Goal: Task Accomplishment & Management: Use online tool/utility

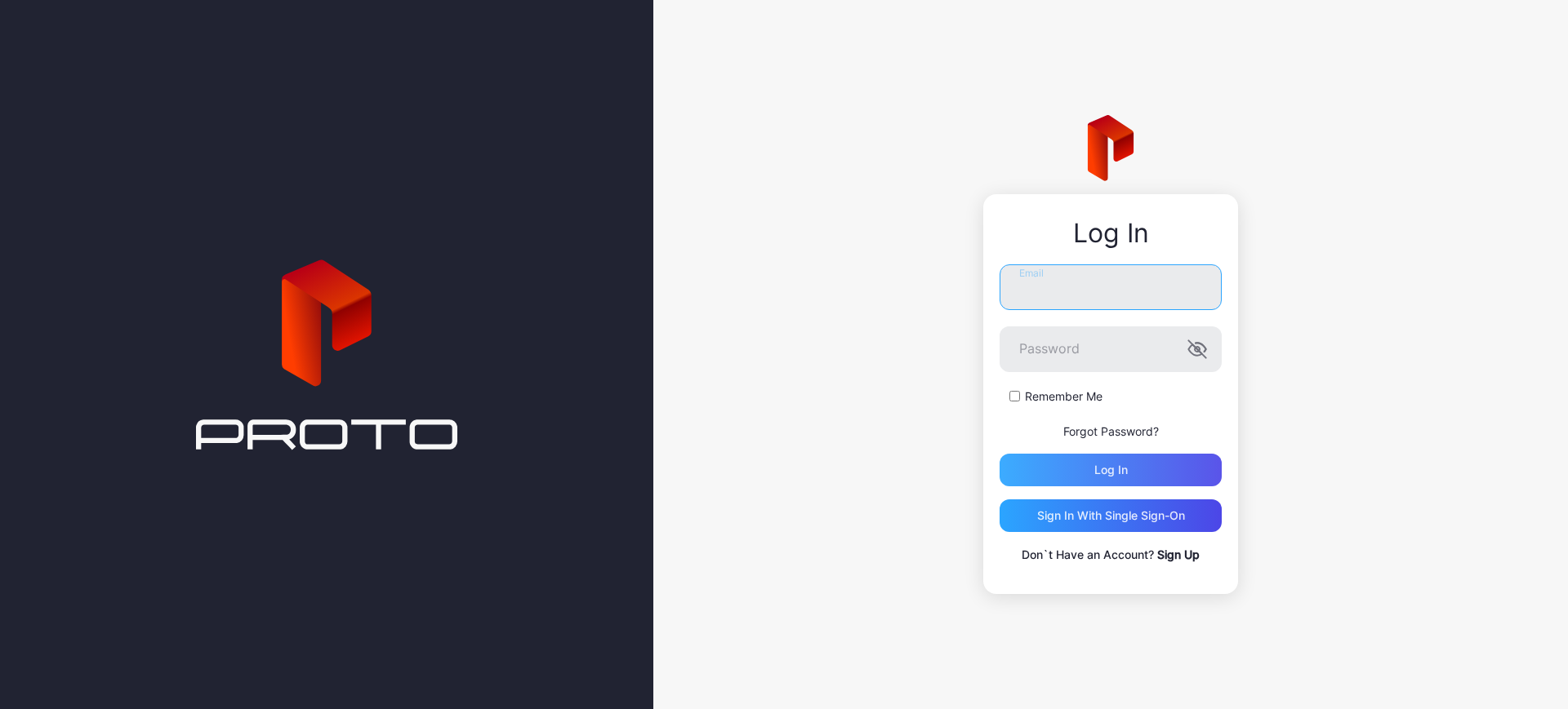
type input "**********"
click at [1141, 466] on div "Log in" at bounding box center [1111, 470] width 223 height 33
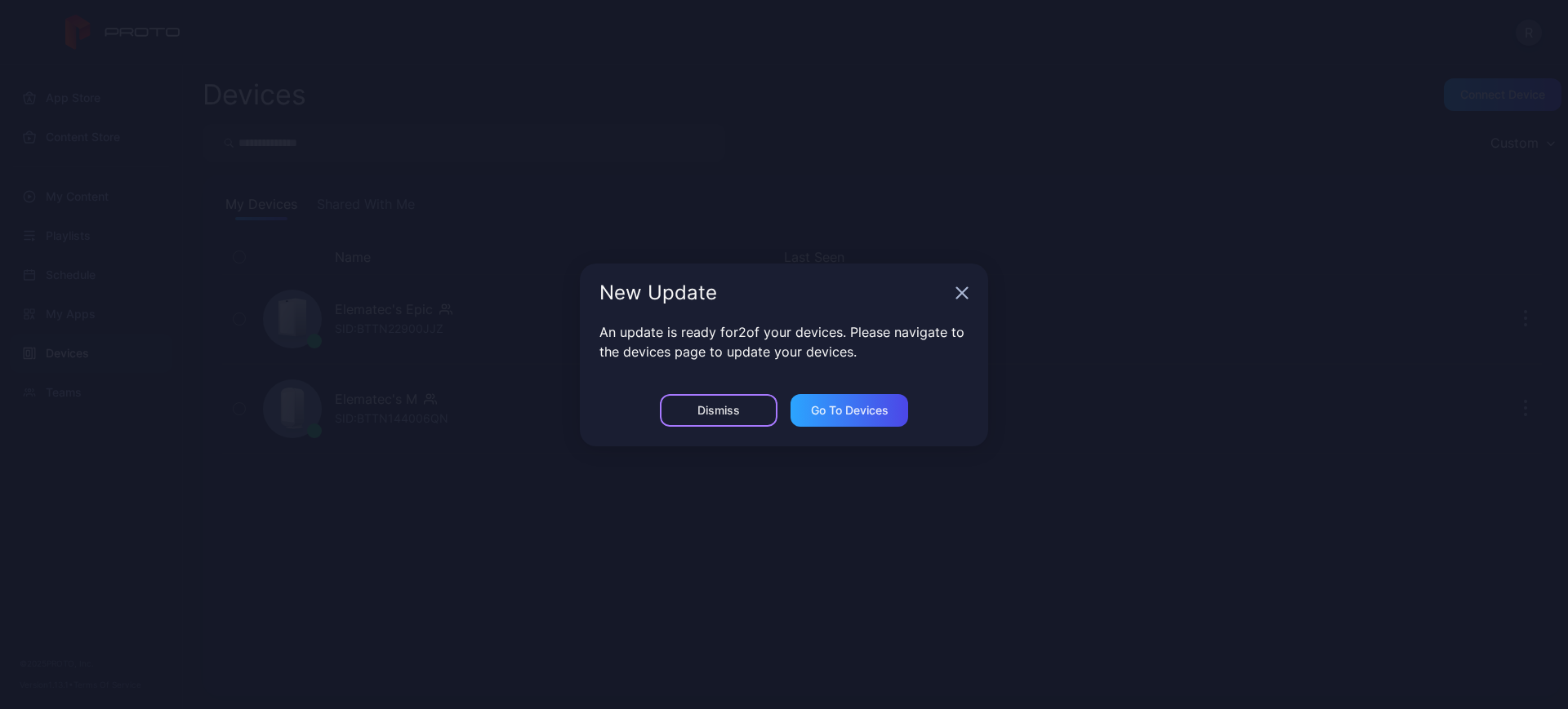
click at [746, 415] on div "Dismiss" at bounding box center [718, 410] width 117 height 33
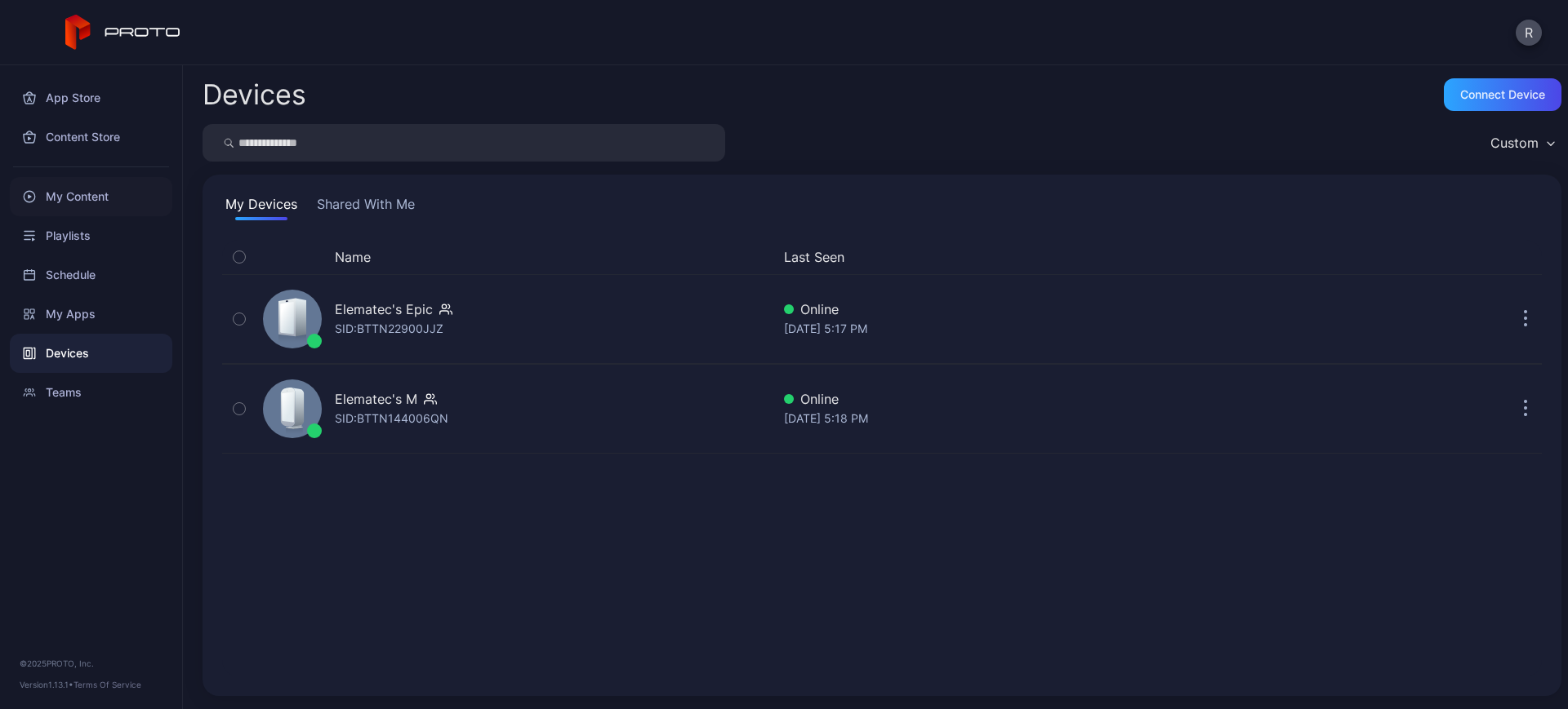
click at [92, 194] on div "My Content" at bounding box center [91, 196] width 163 height 39
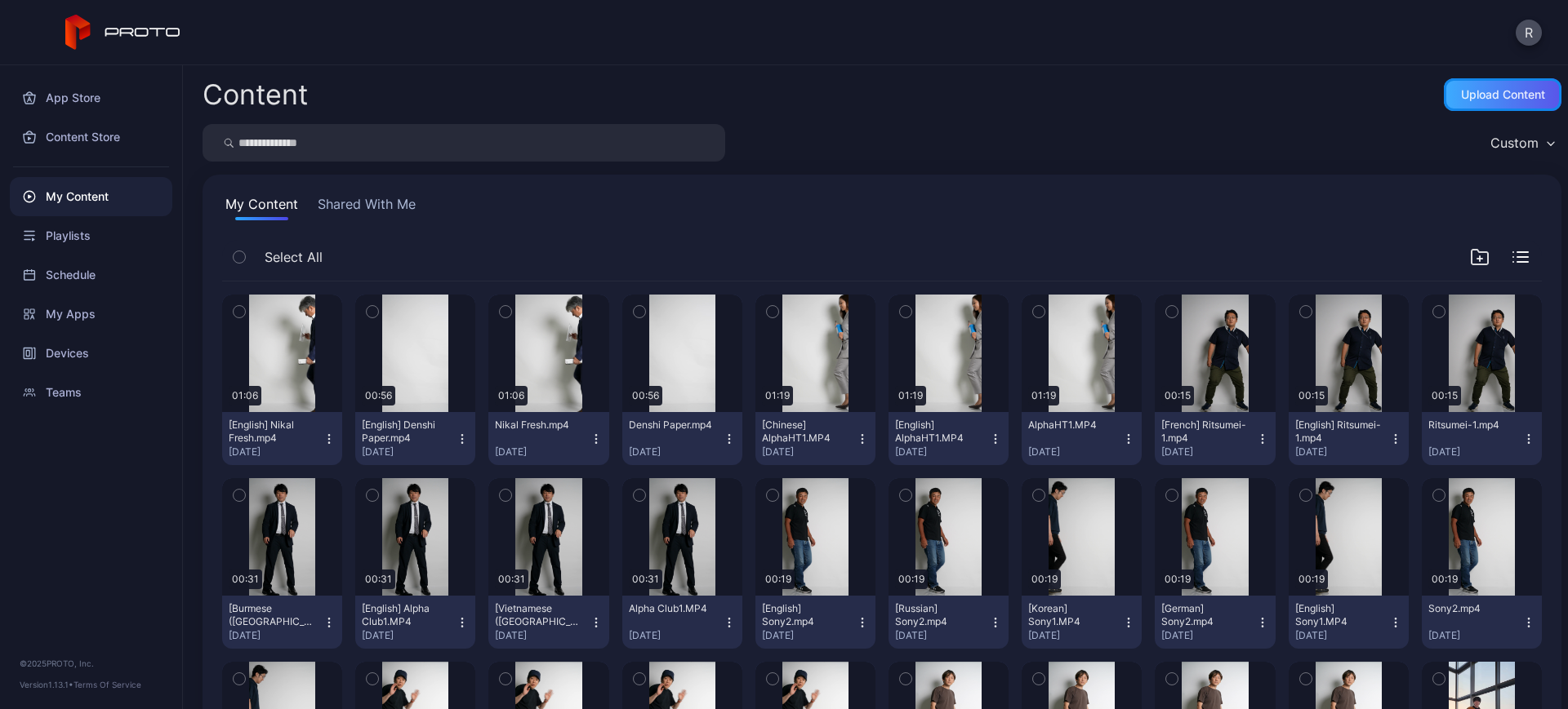
click at [1467, 98] on div "Upload Content" at bounding box center [1503, 94] width 84 height 13
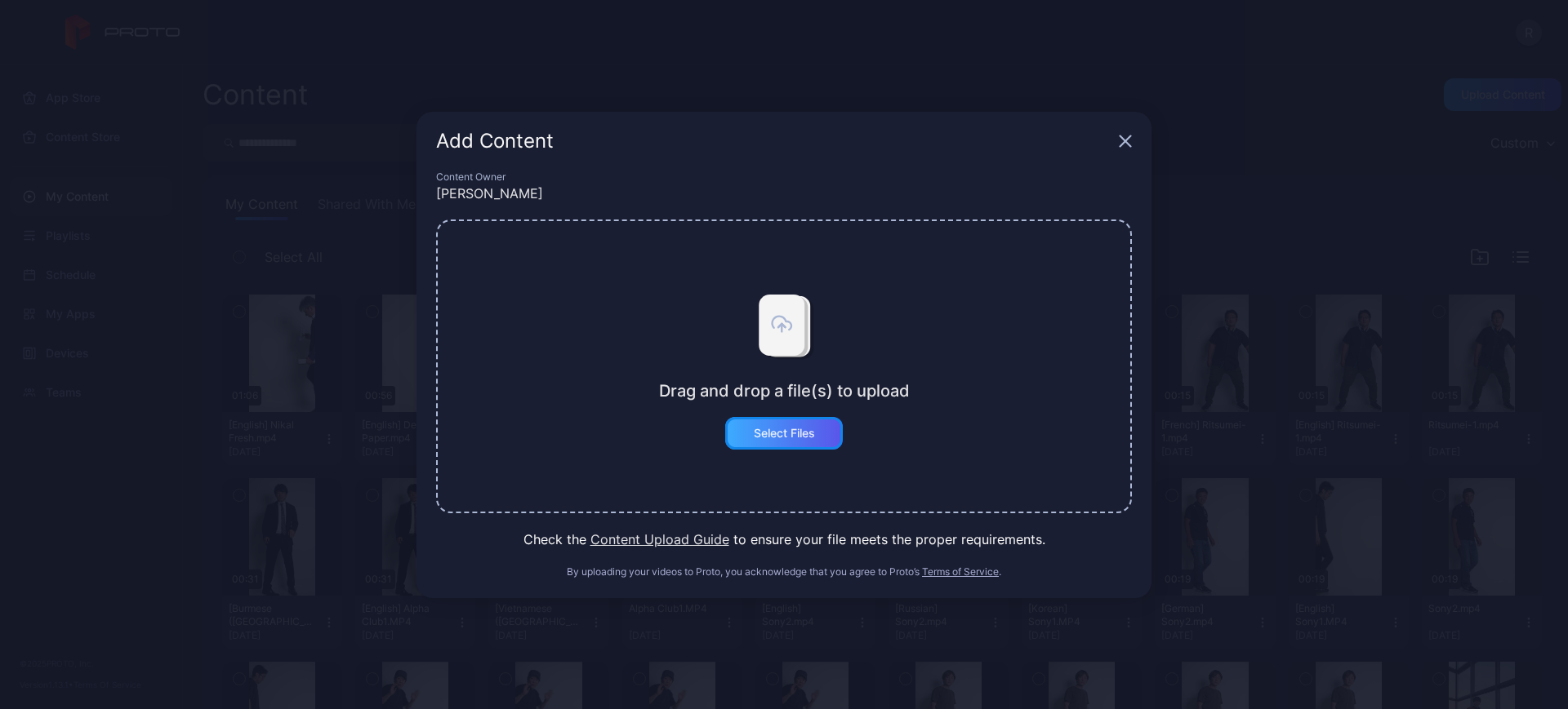
click at [809, 430] on div "Select Files" at bounding box center [785, 433] width 62 height 13
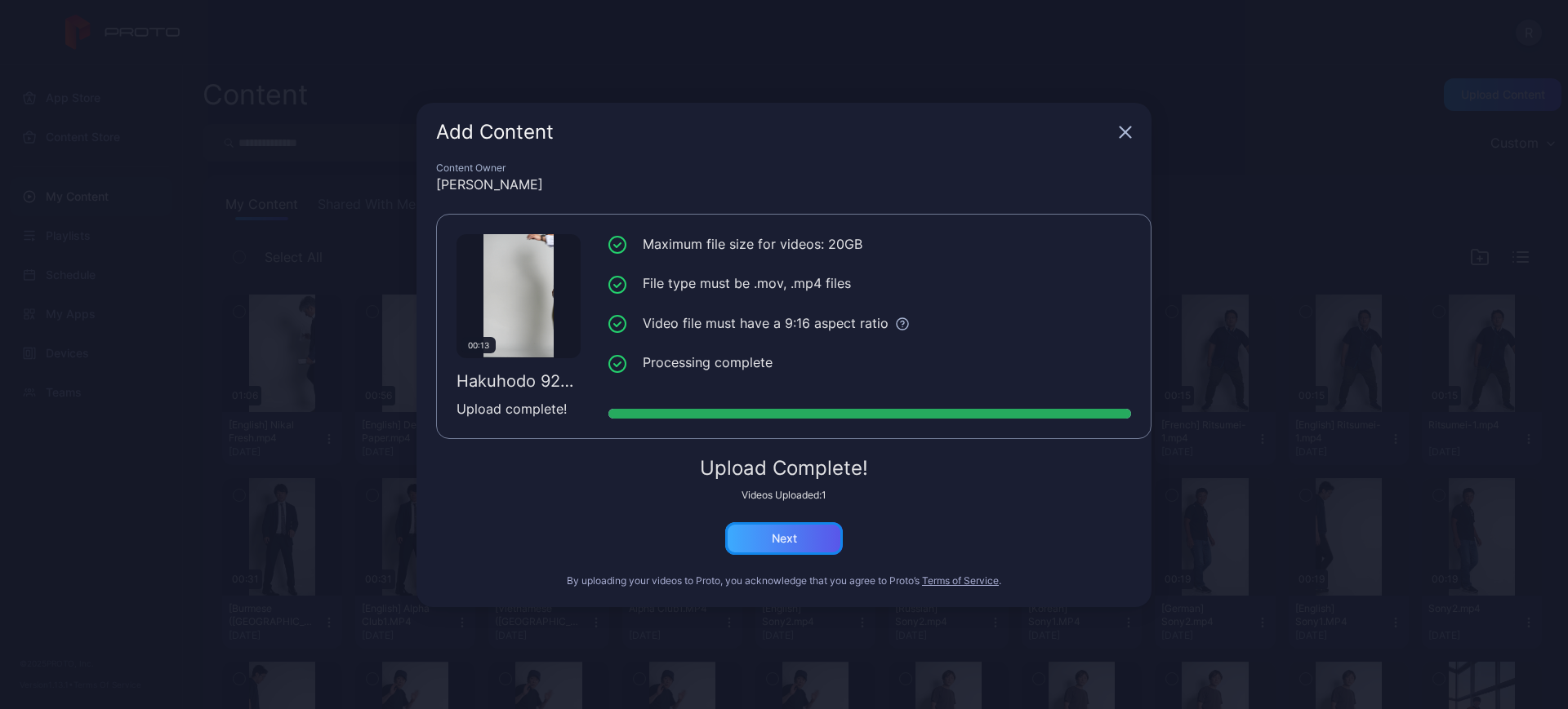
click at [803, 538] on div "Next" at bounding box center [784, 538] width 117 height 33
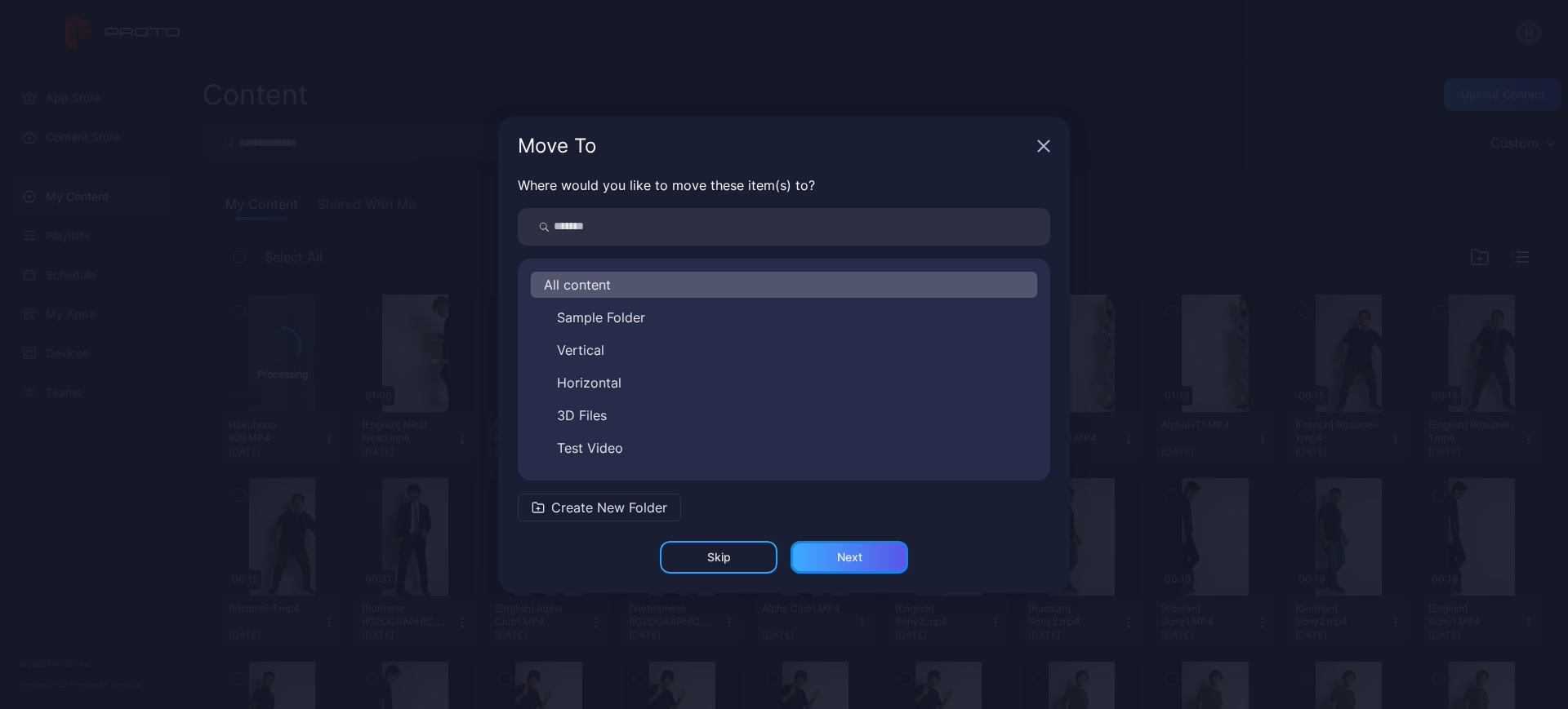
click at [806, 553] on div "Next" at bounding box center [850, 557] width 117 height 33
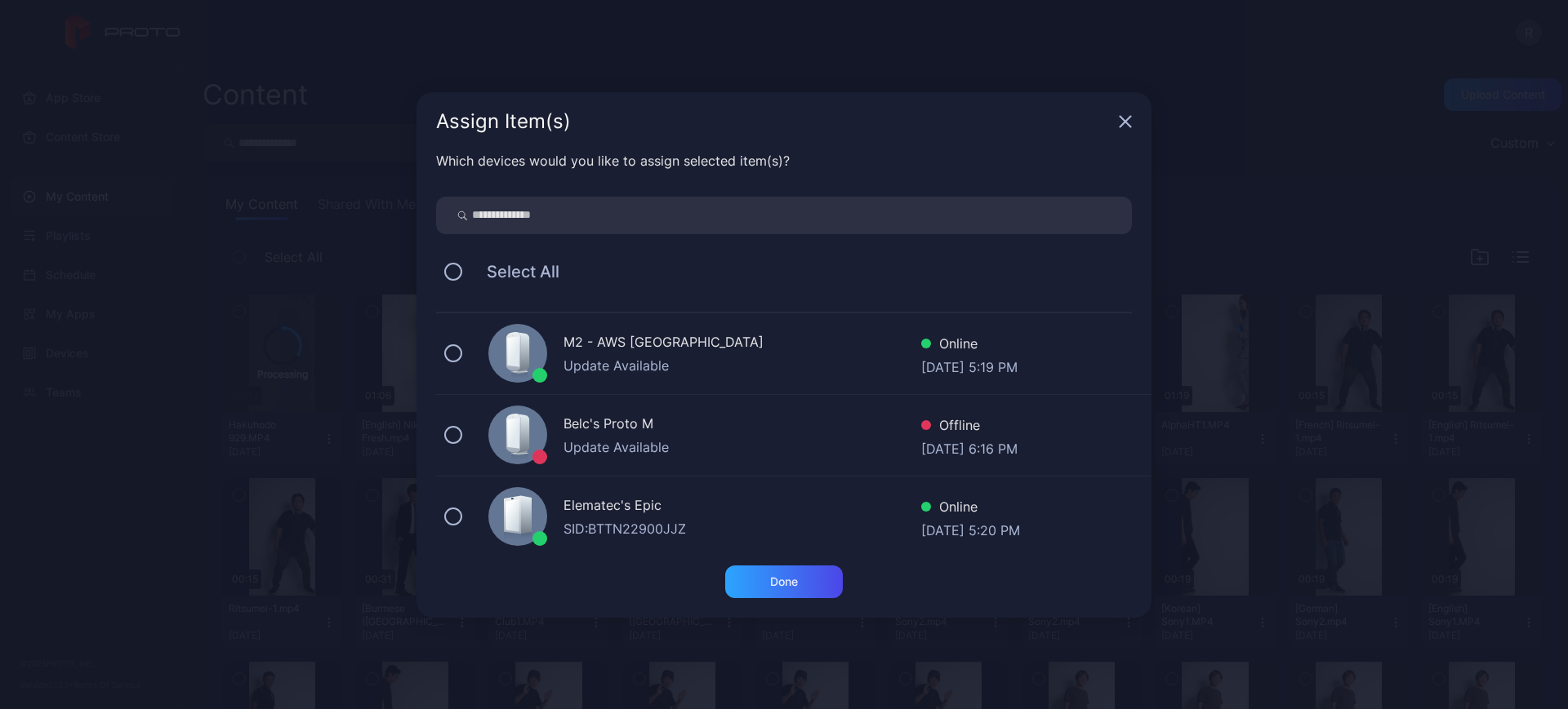
scroll to position [94, 0]
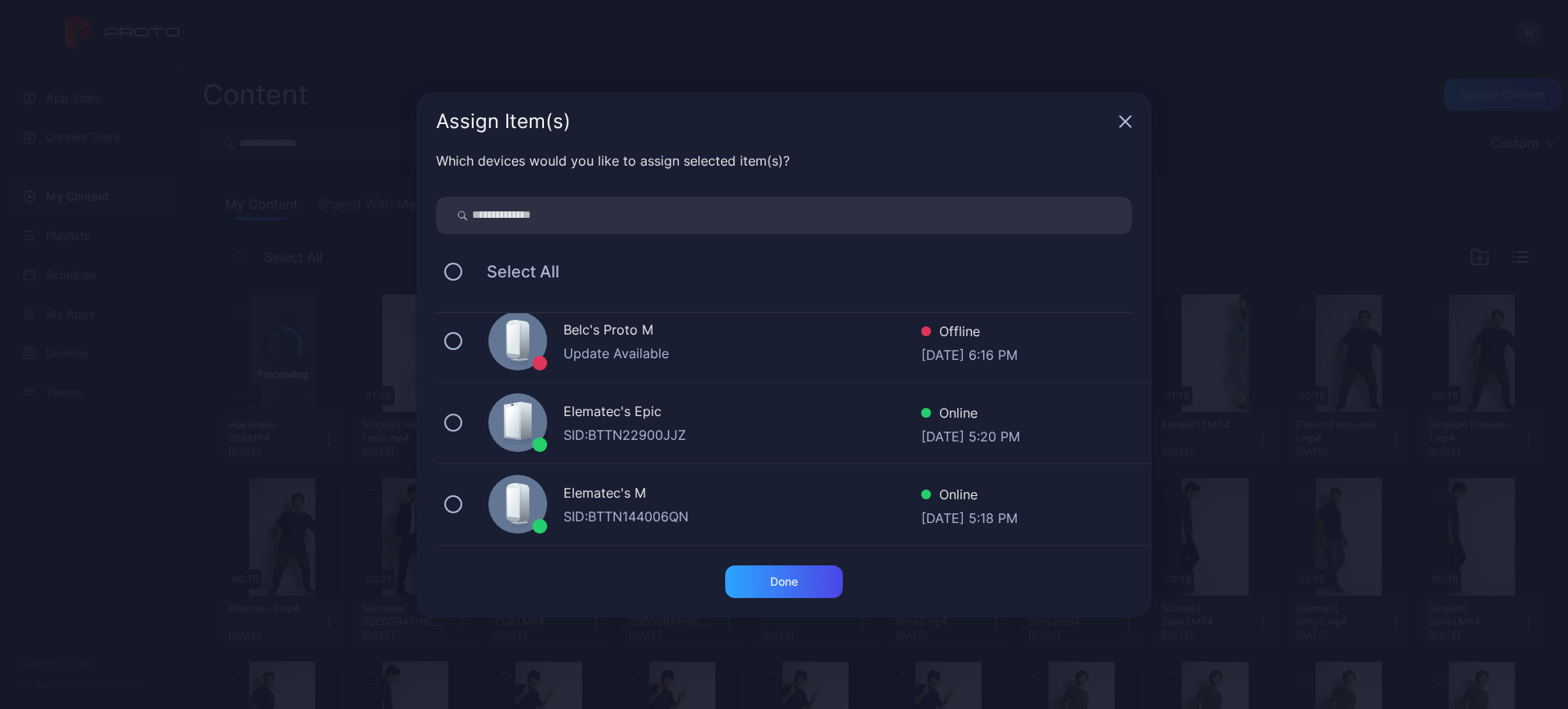
click at [551, 426] on div "Elematec's Epic SID: BTTN22900JJZ Online Sep 29, 2025 at 5:20 PM" at bounding box center [794, 424] width 715 height 81
click at [556, 517] on div "Elematec's M SID: BTTN144006QN Online Sep 29, 2025 at 5:18 PM" at bounding box center [794, 505] width 715 height 81
click at [775, 573] on div "Done" at bounding box center [784, 582] width 117 height 33
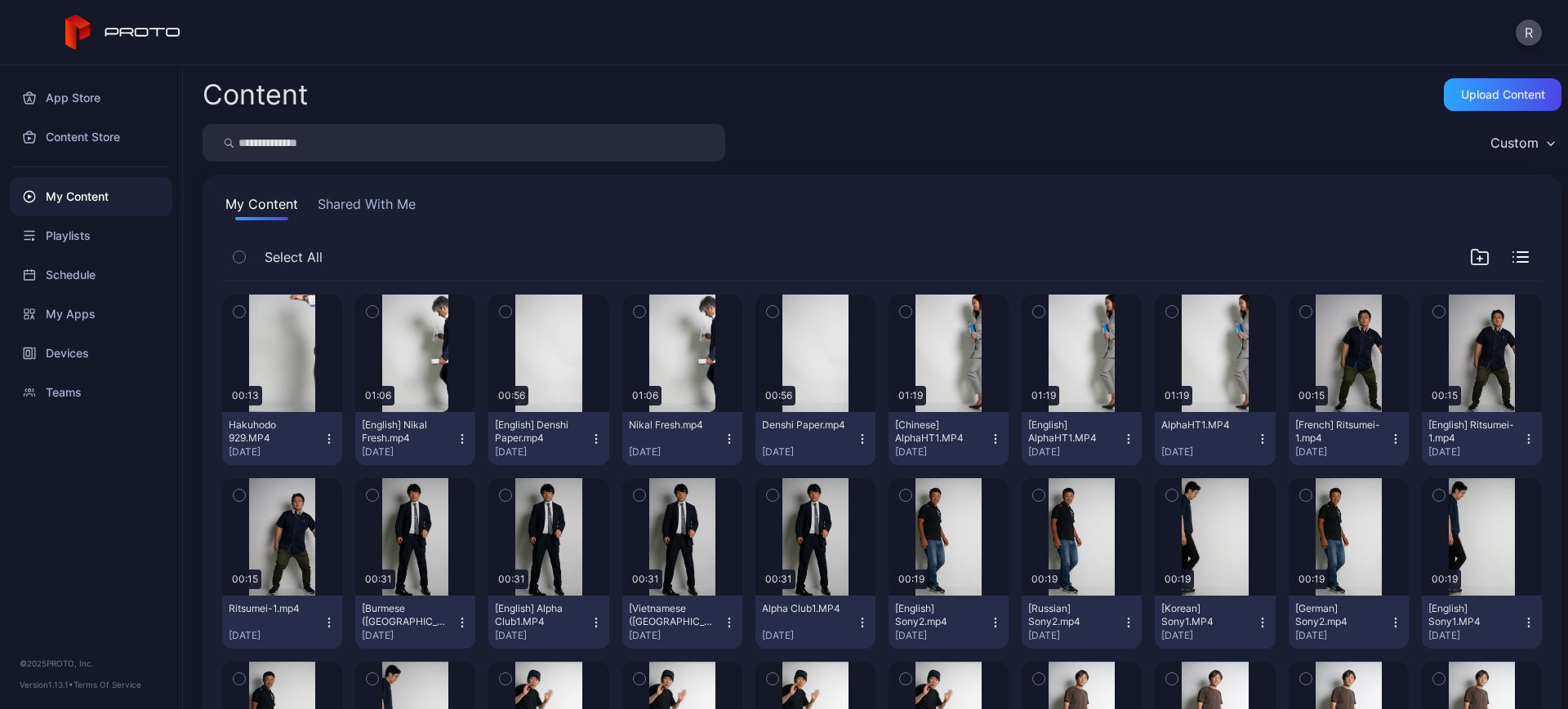
click at [332, 439] on icon "button" at bounding box center [329, 439] width 13 height 13
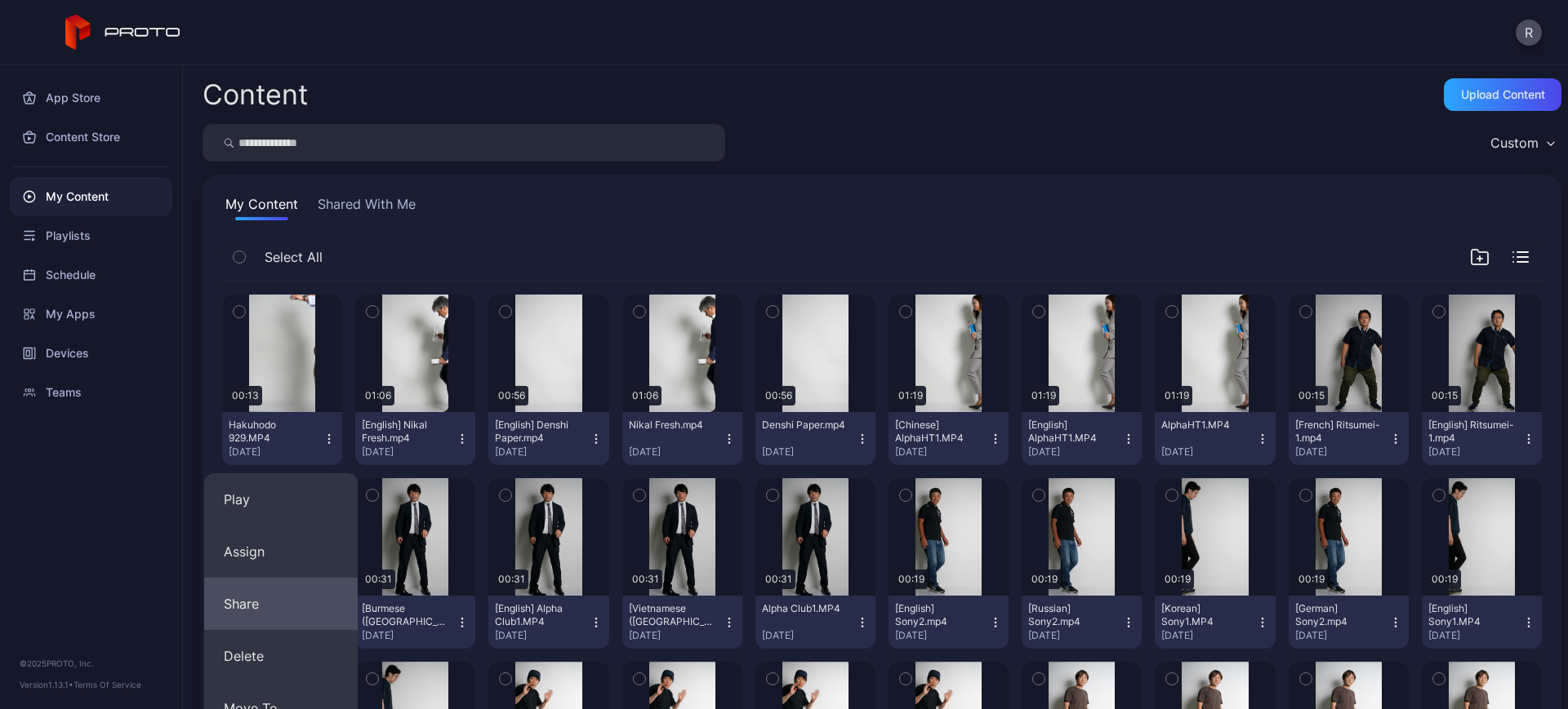
scroll to position [408, 0]
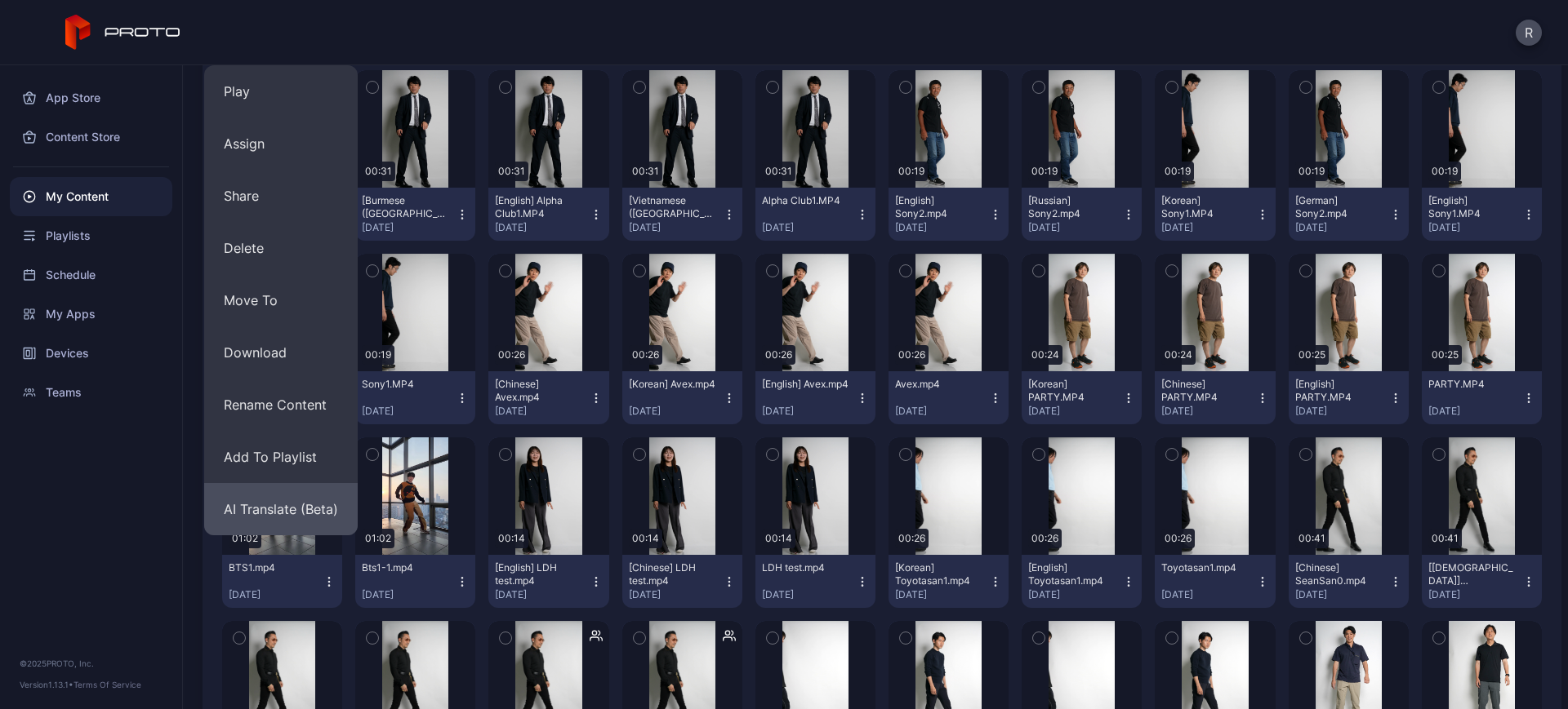
click at [282, 521] on button "AI Translate (Beta)" at bounding box center [281, 509] width 154 height 53
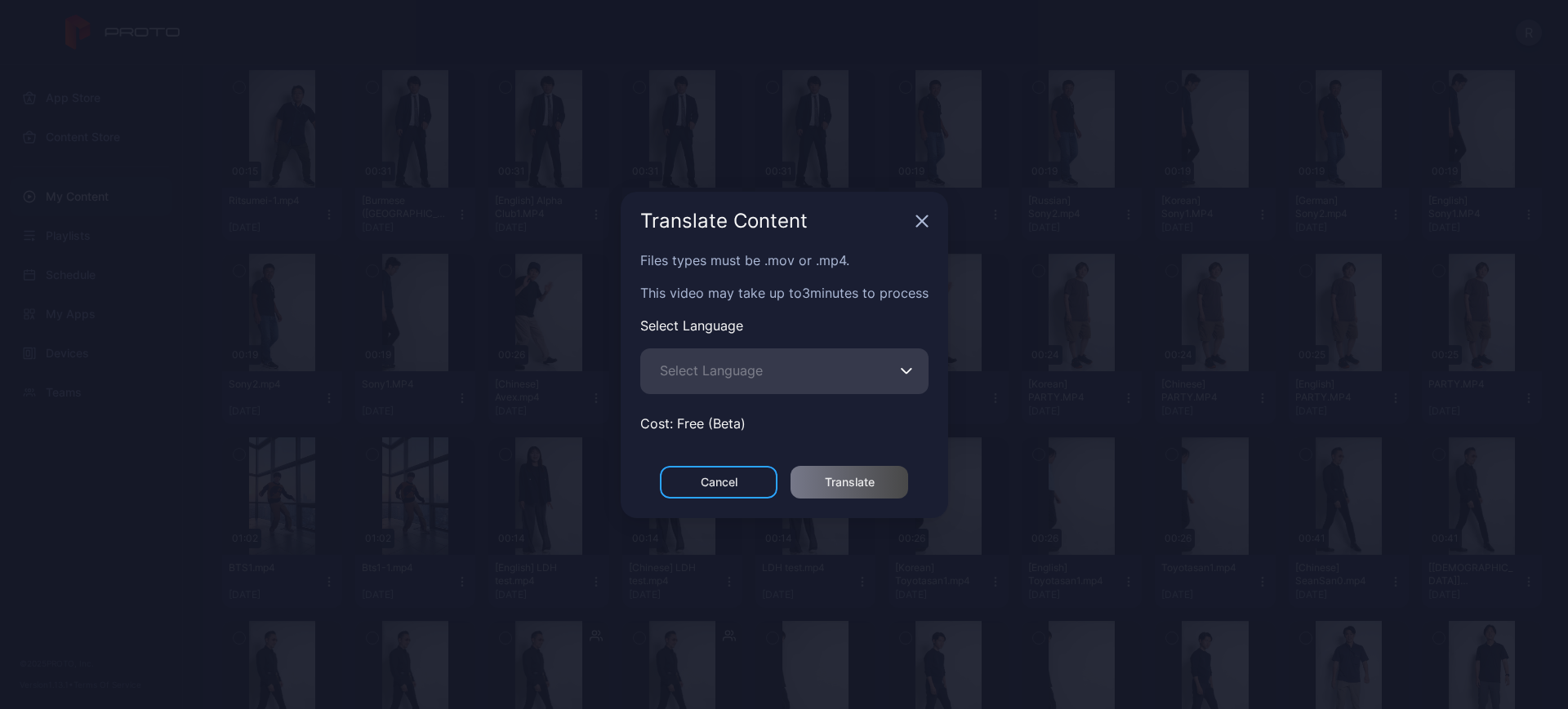
click at [695, 377] on span "Select Language" at bounding box center [711, 370] width 103 height 20
click at [695, 377] on input "Select Language" at bounding box center [784, 371] width 288 height 46
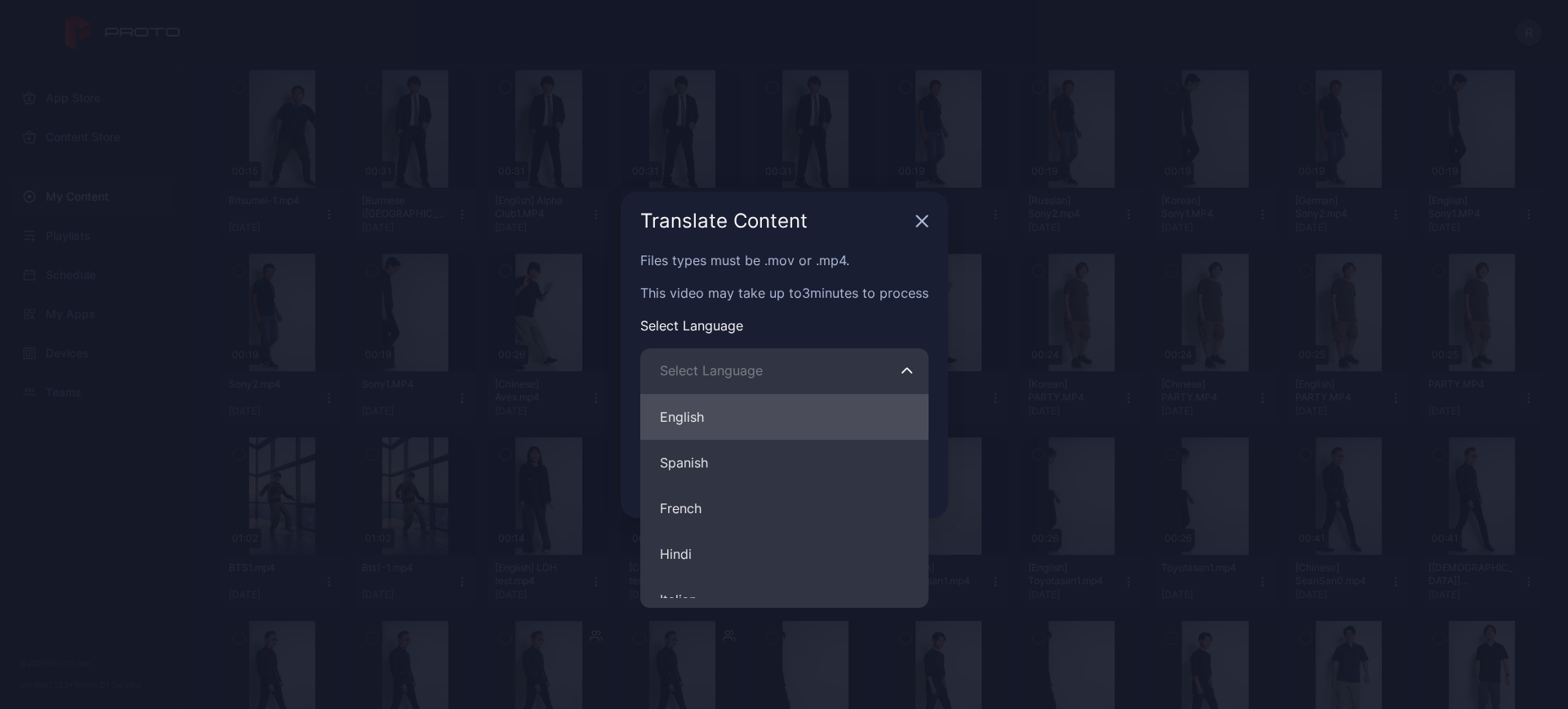
click at [683, 420] on button "English" at bounding box center [784, 417] width 288 height 46
type input "*******"
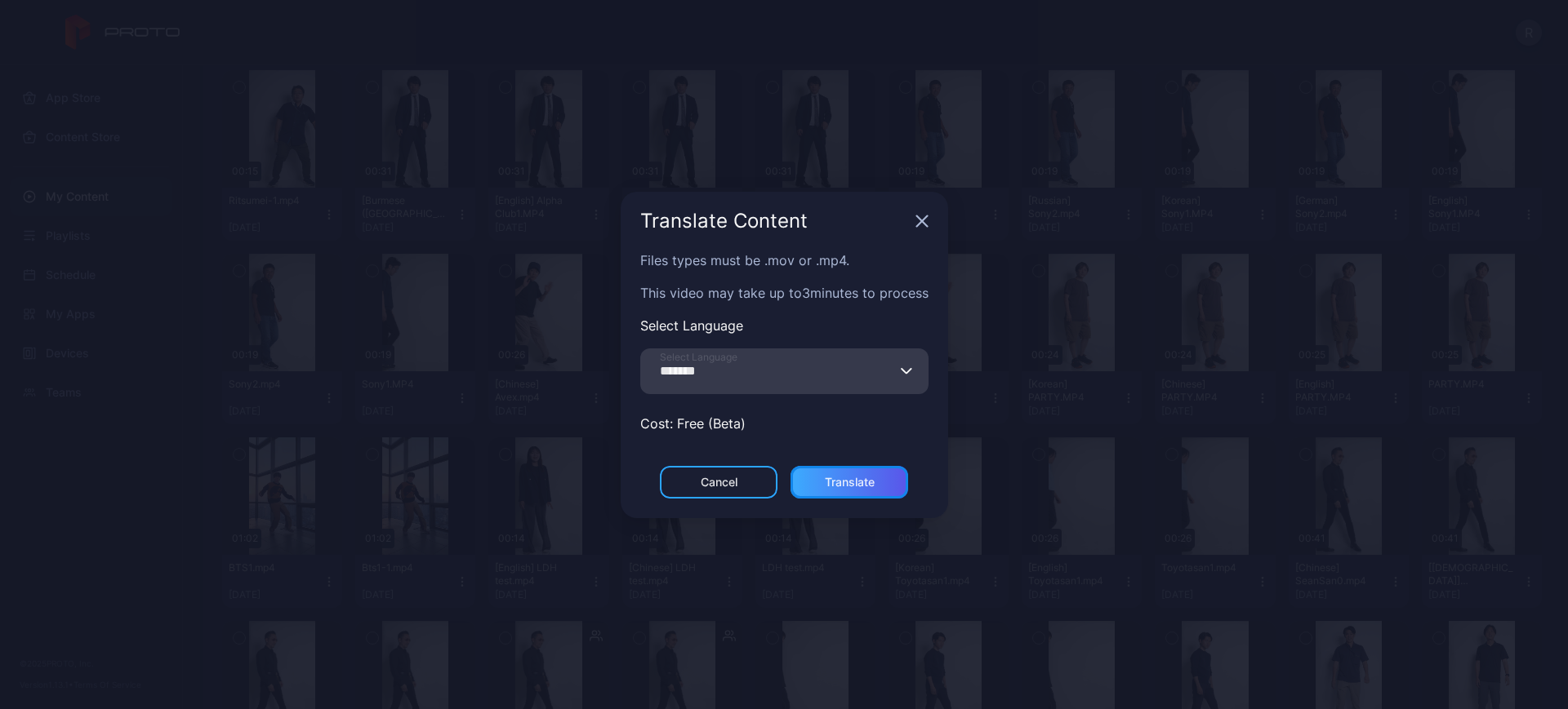
click at [845, 477] on div "Translate" at bounding box center [850, 482] width 50 height 13
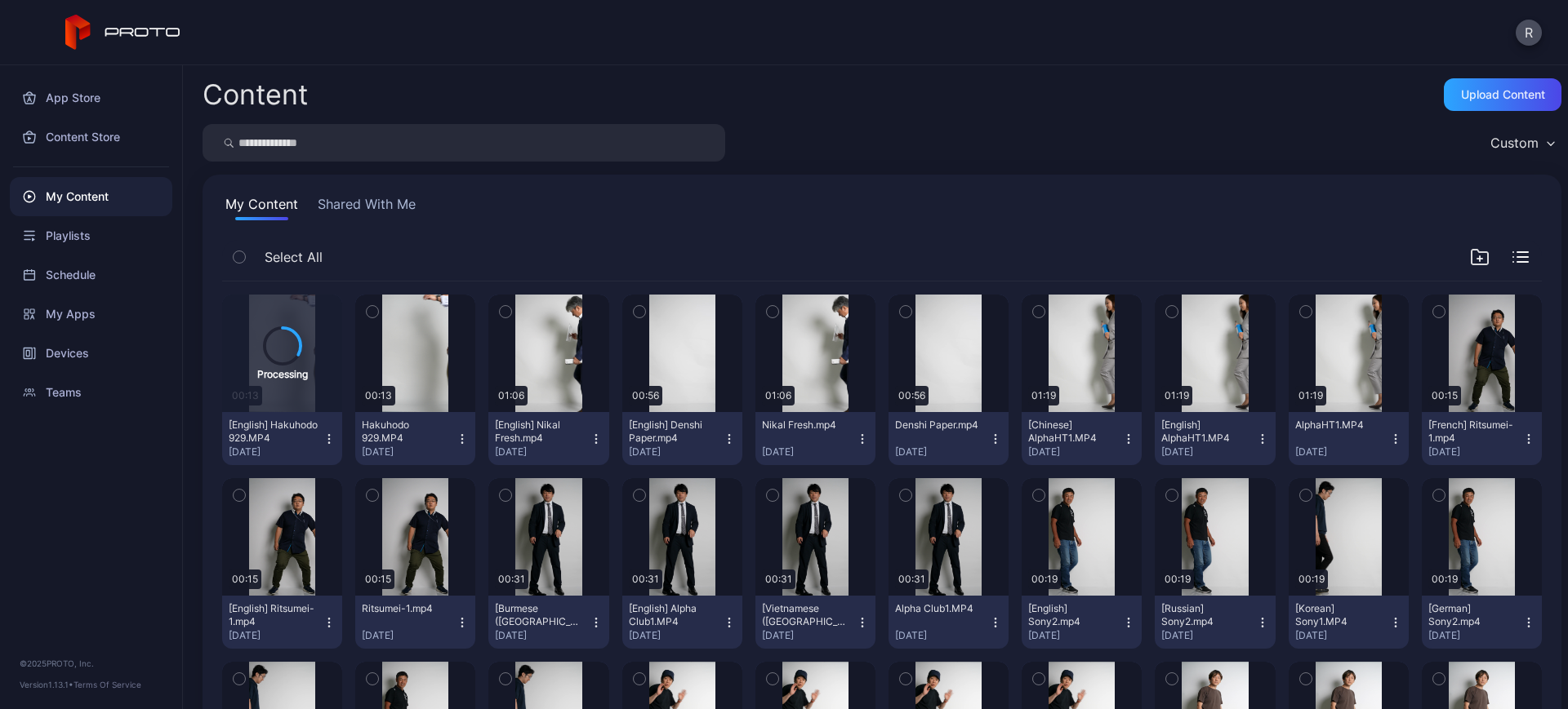
click at [458, 436] on icon "button" at bounding box center [462, 439] width 13 height 13
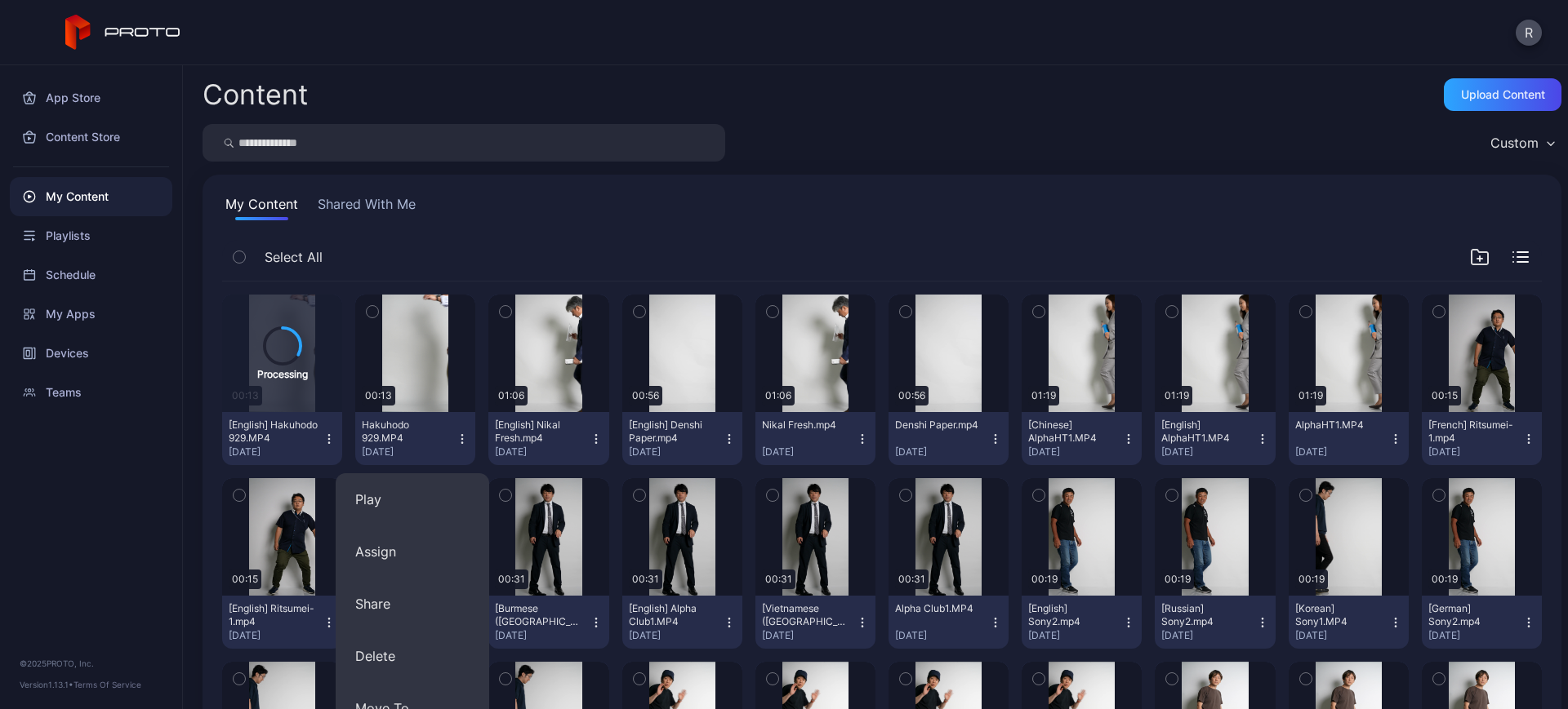
click at [458, 436] on icon "button" at bounding box center [462, 439] width 13 height 13
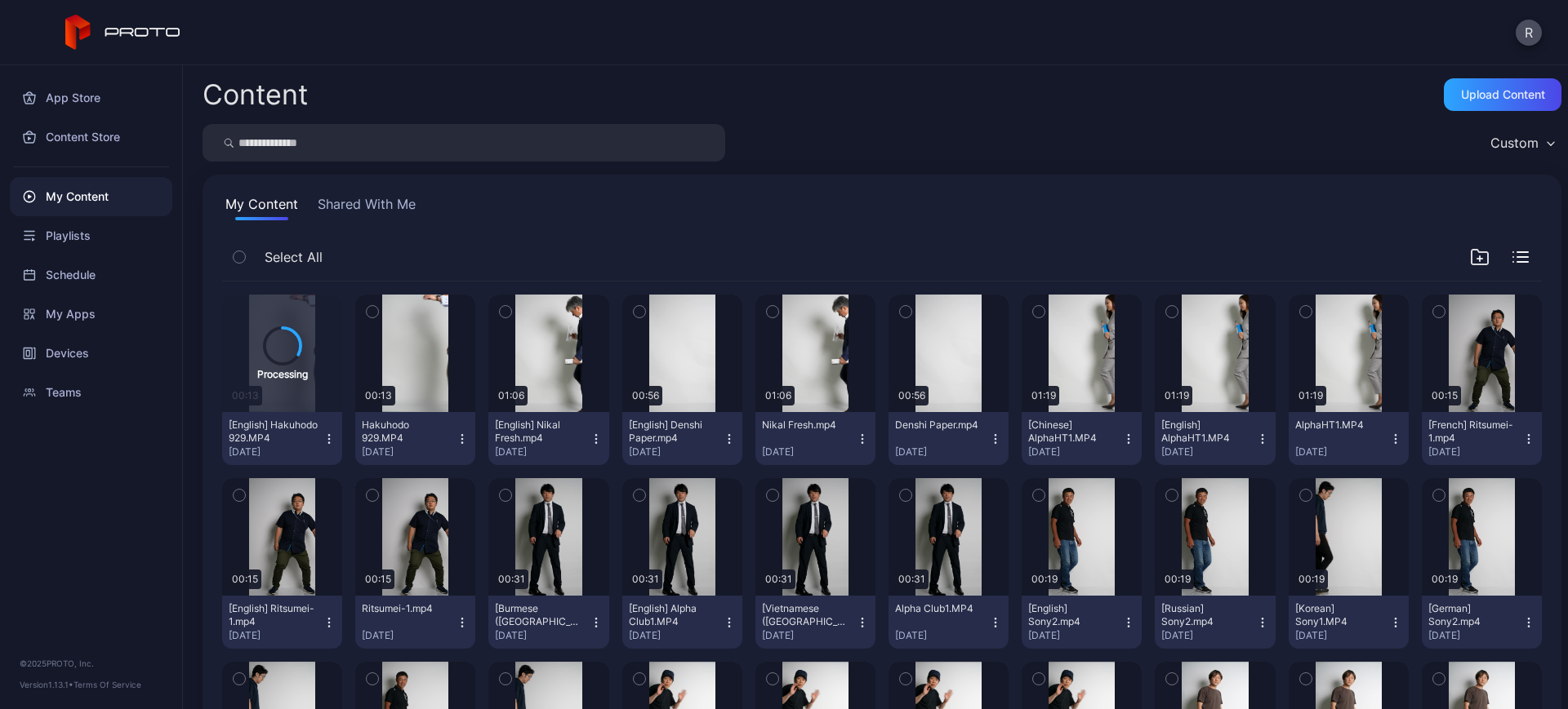
click at [458, 436] on icon "button" at bounding box center [462, 439] width 13 height 13
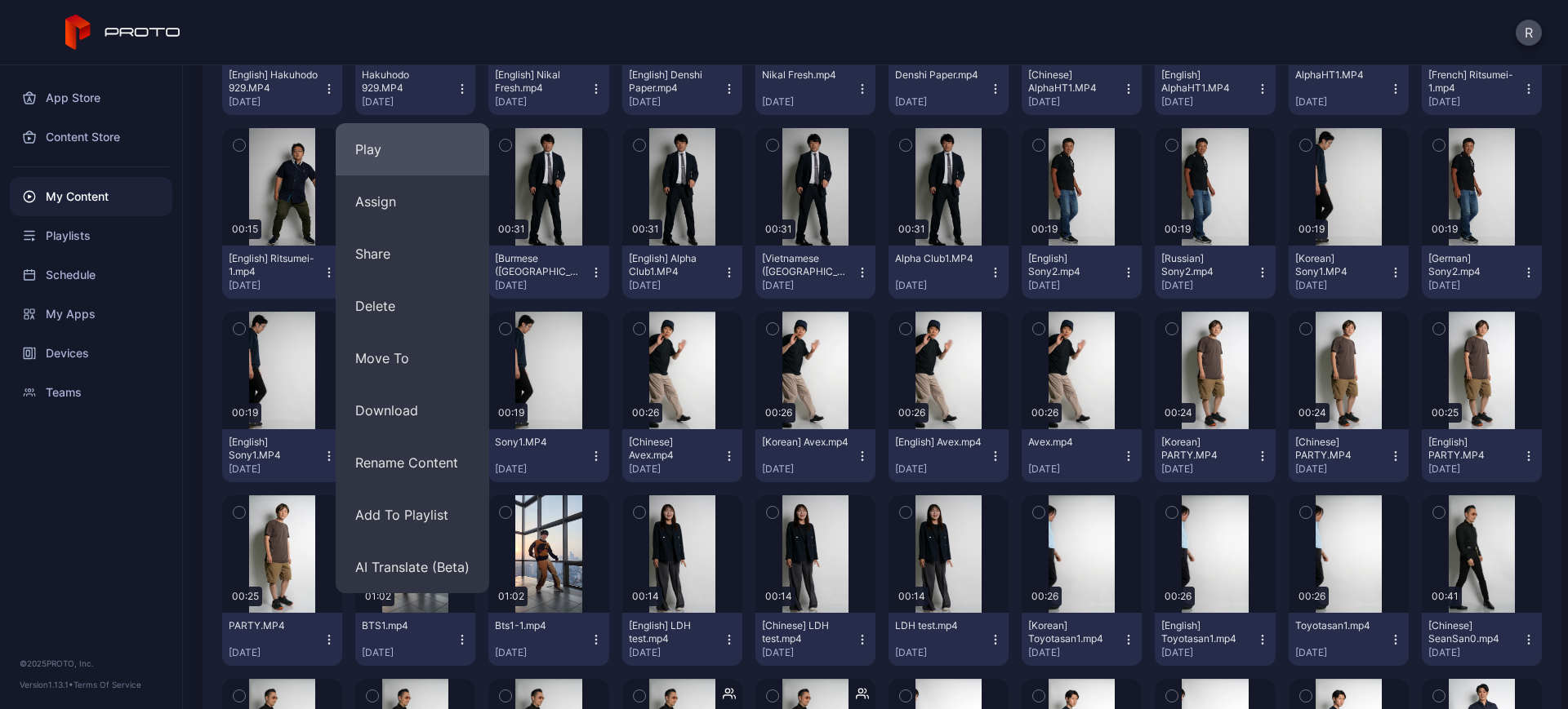
scroll to position [408, 0]
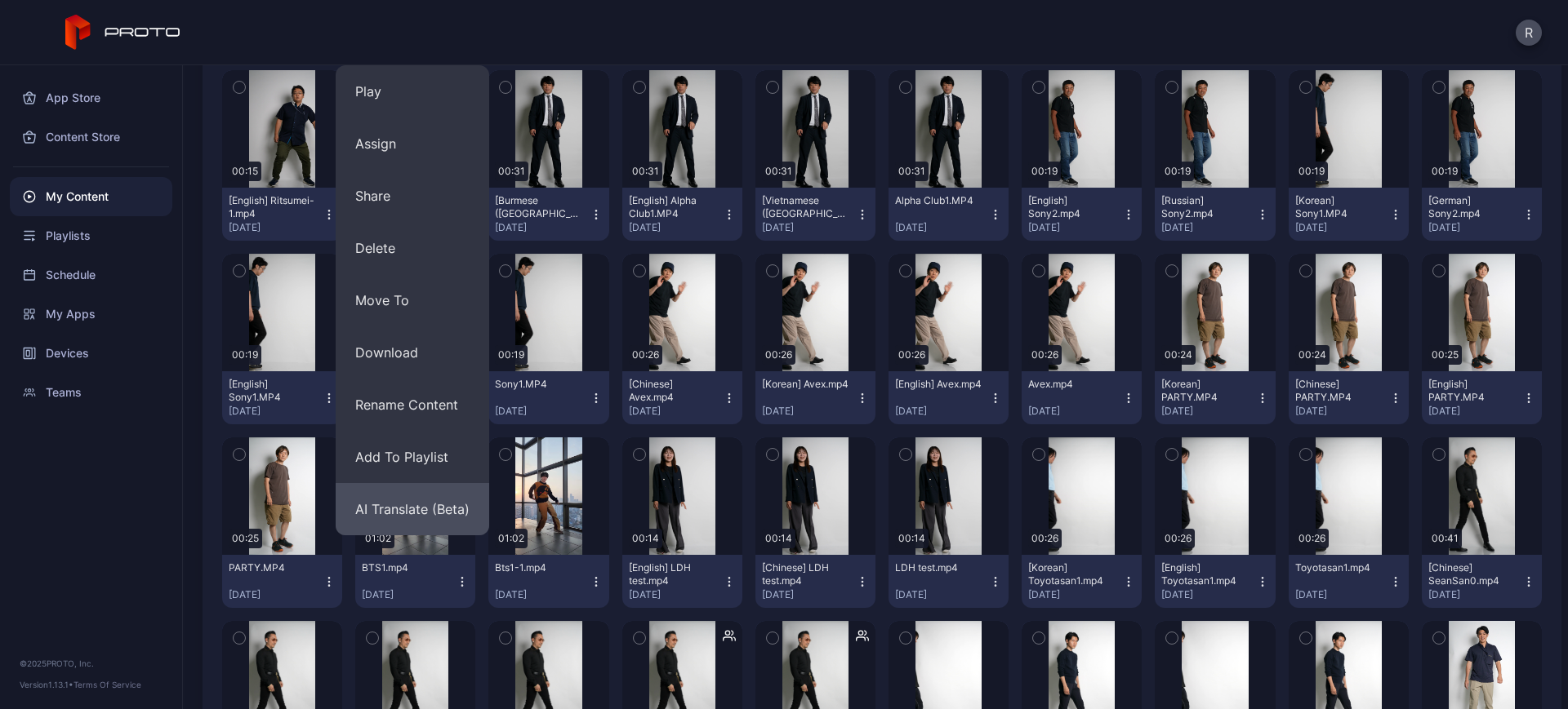
click at [432, 508] on button "AI Translate (Beta)" at bounding box center [412, 509] width 154 height 53
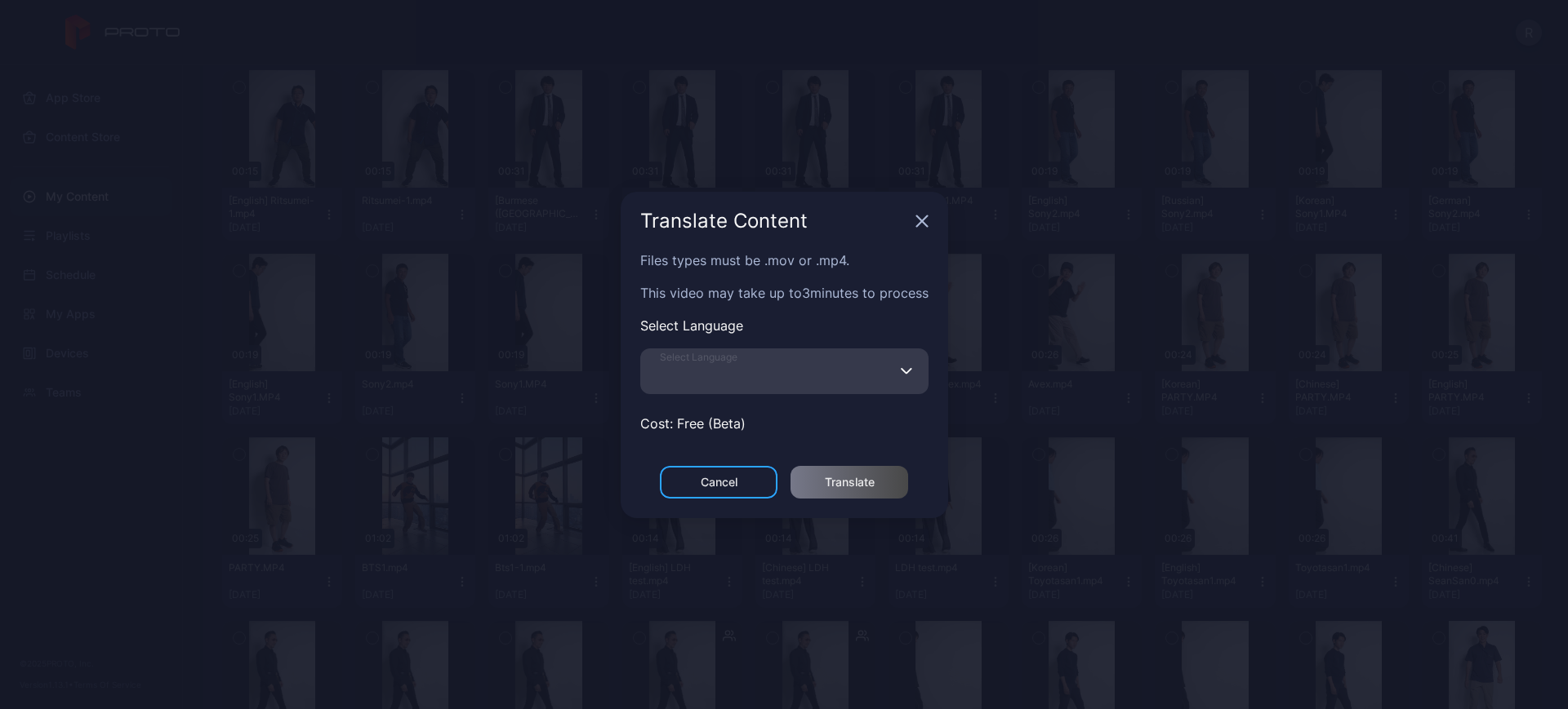
click at [899, 369] on input "Select Language" at bounding box center [784, 371] width 288 height 46
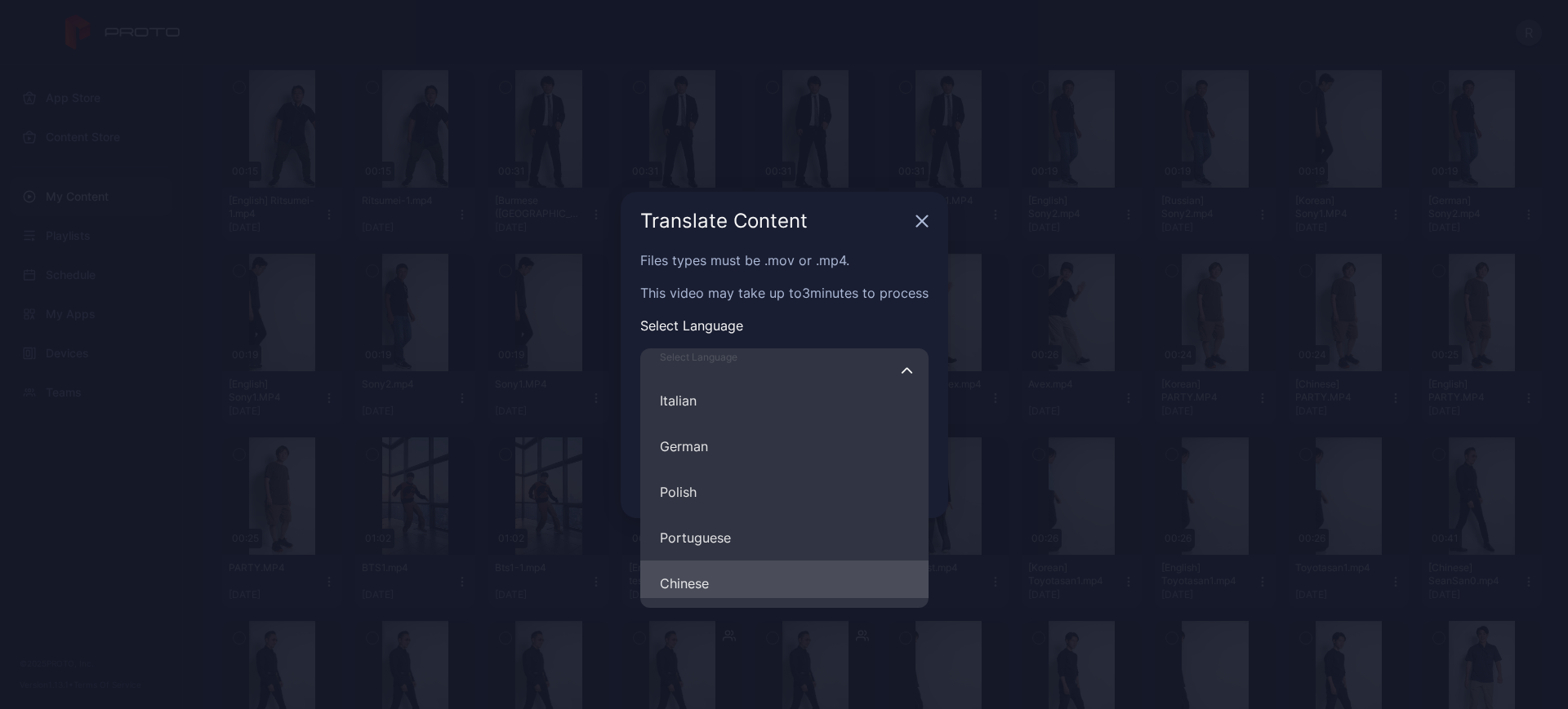
scroll to position [306, 0]
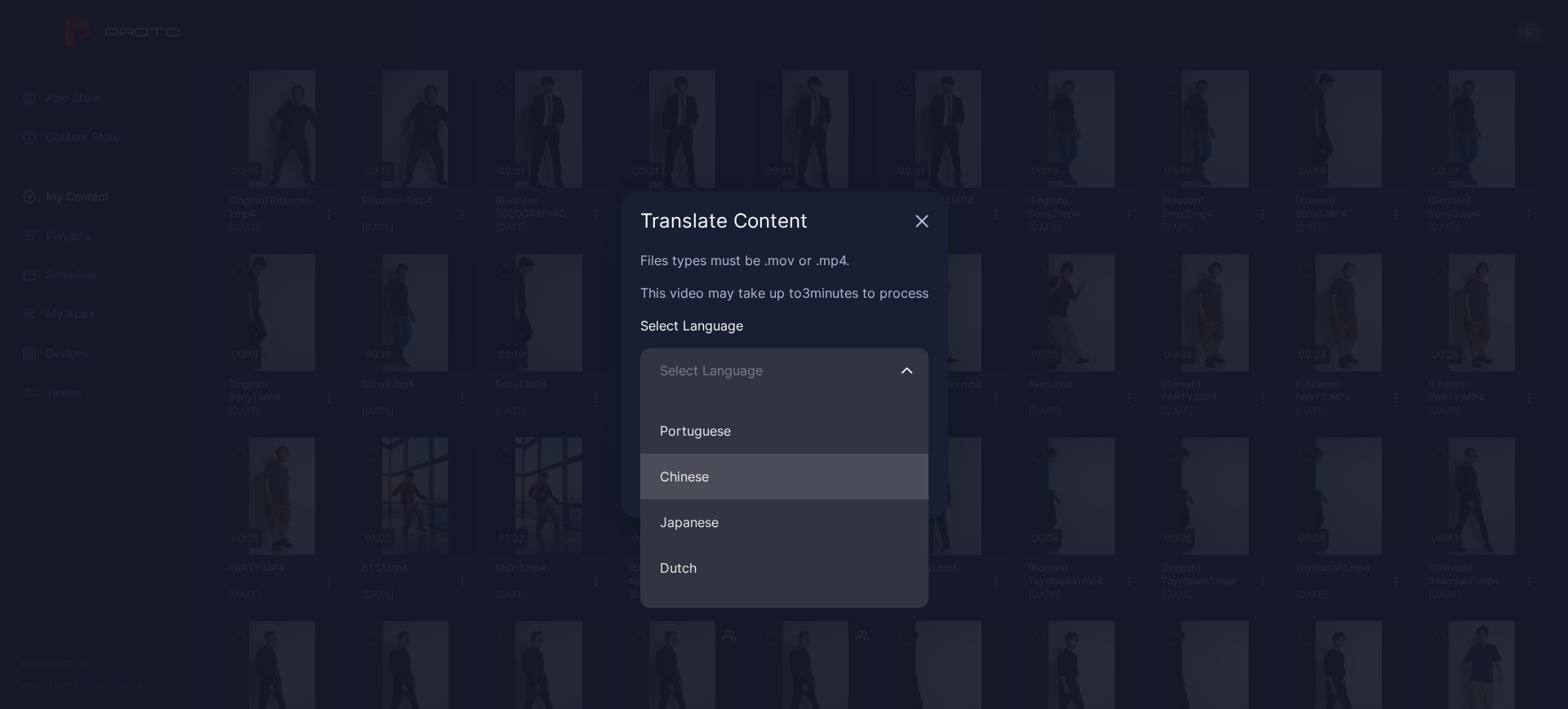
click at [704, 481] on button "Chinese" at bounding box center [784, 477] width 288 height 46
type input "*******"
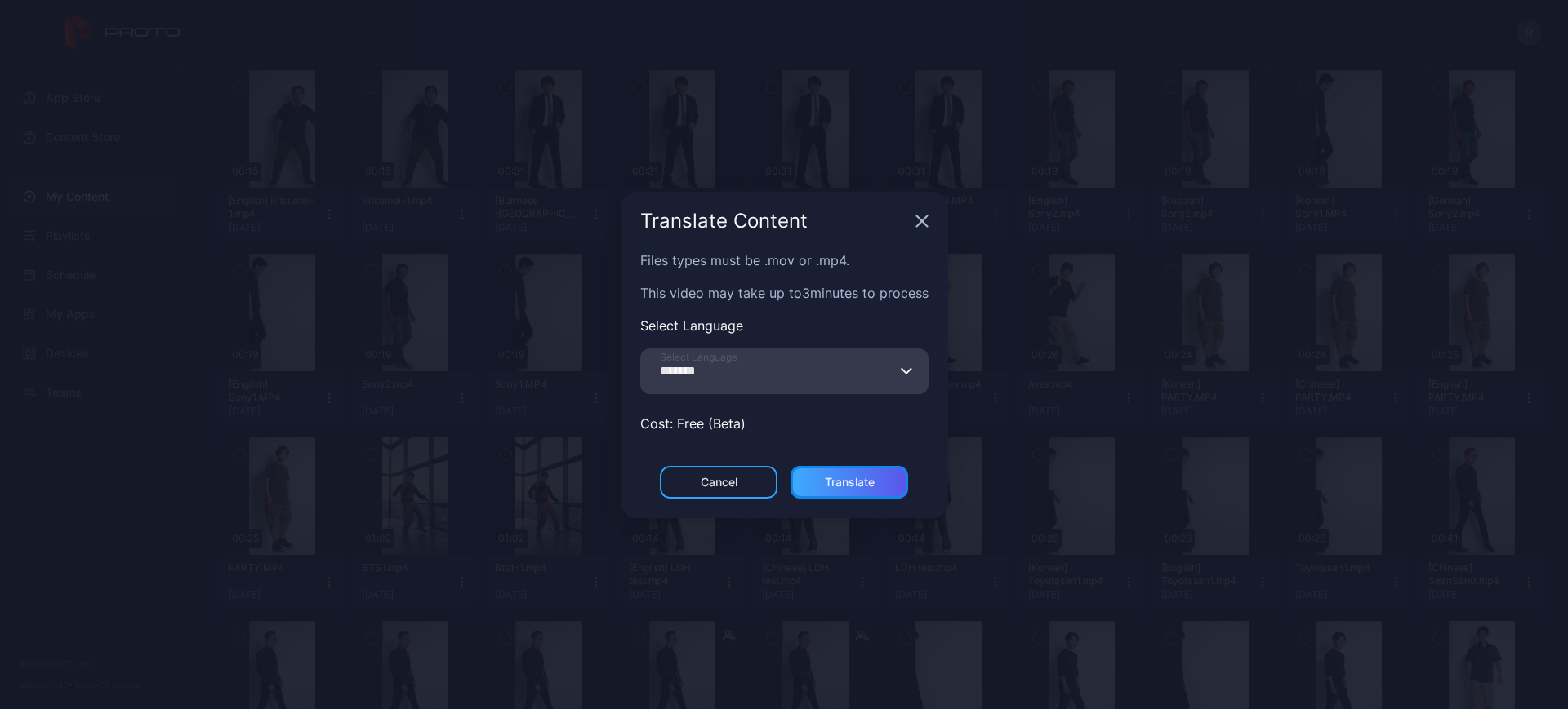
click at [833, 483] on div "Translate" at bounding box center [850, 482] width 50 height 13
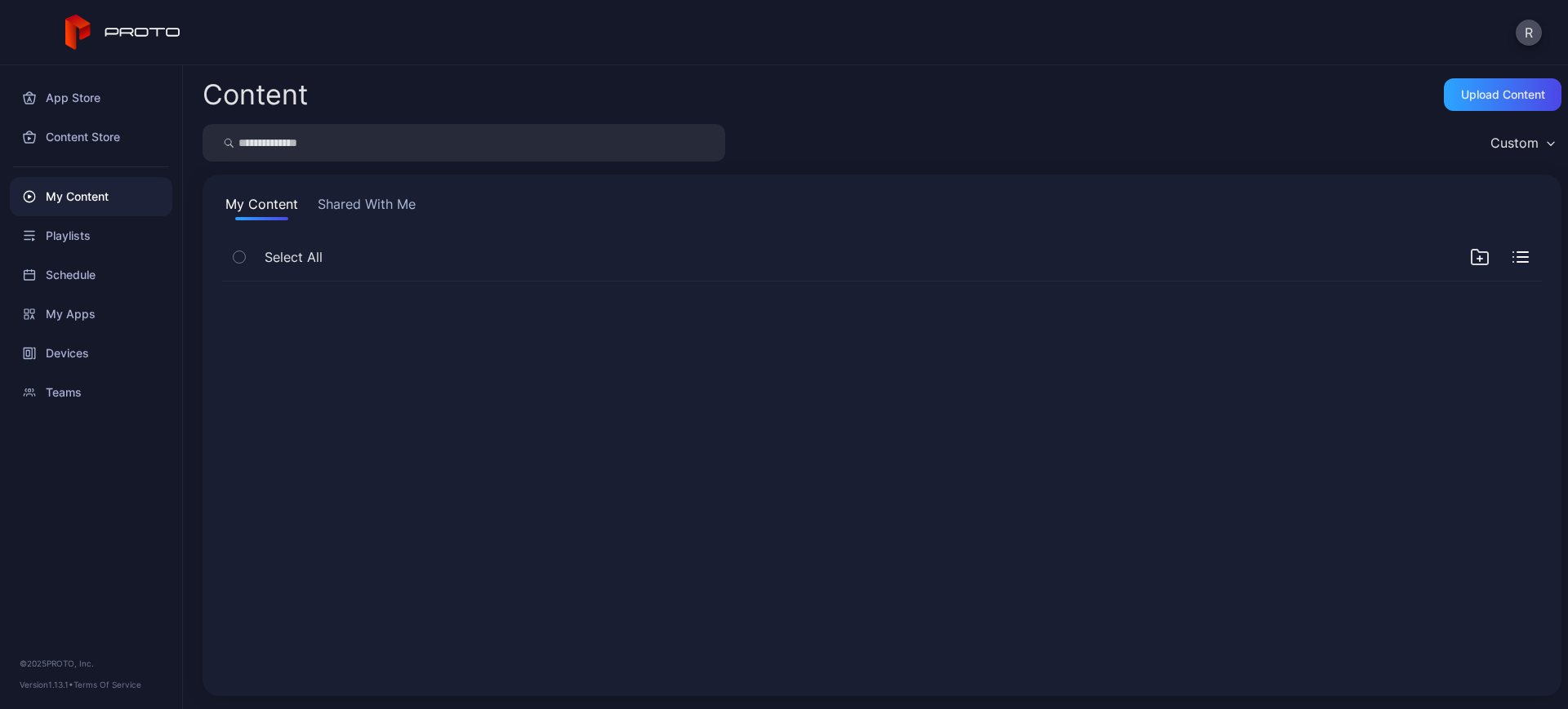
scroll to position [0, 0]
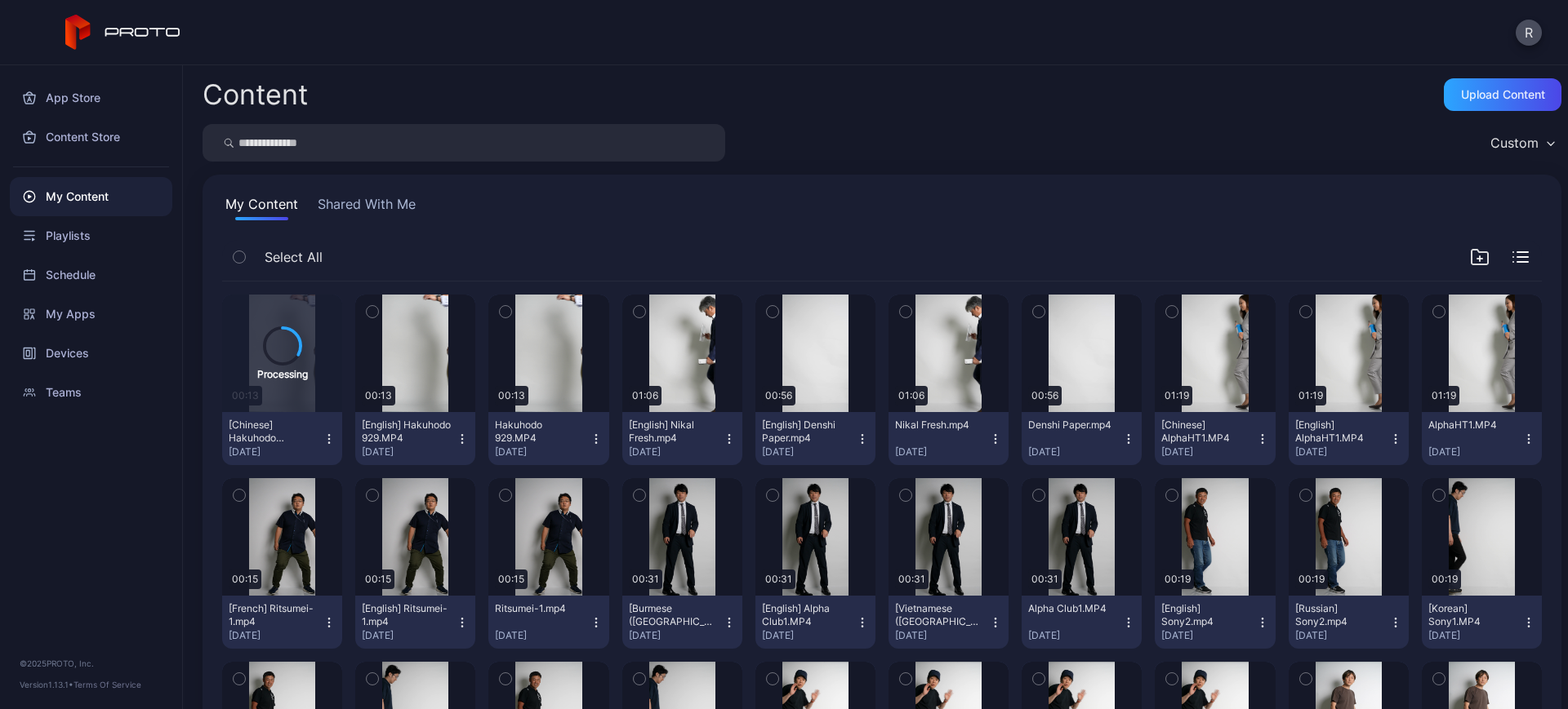
click at [378, 309] on button "button" at bounding box center [373, 312] width 35 height 35
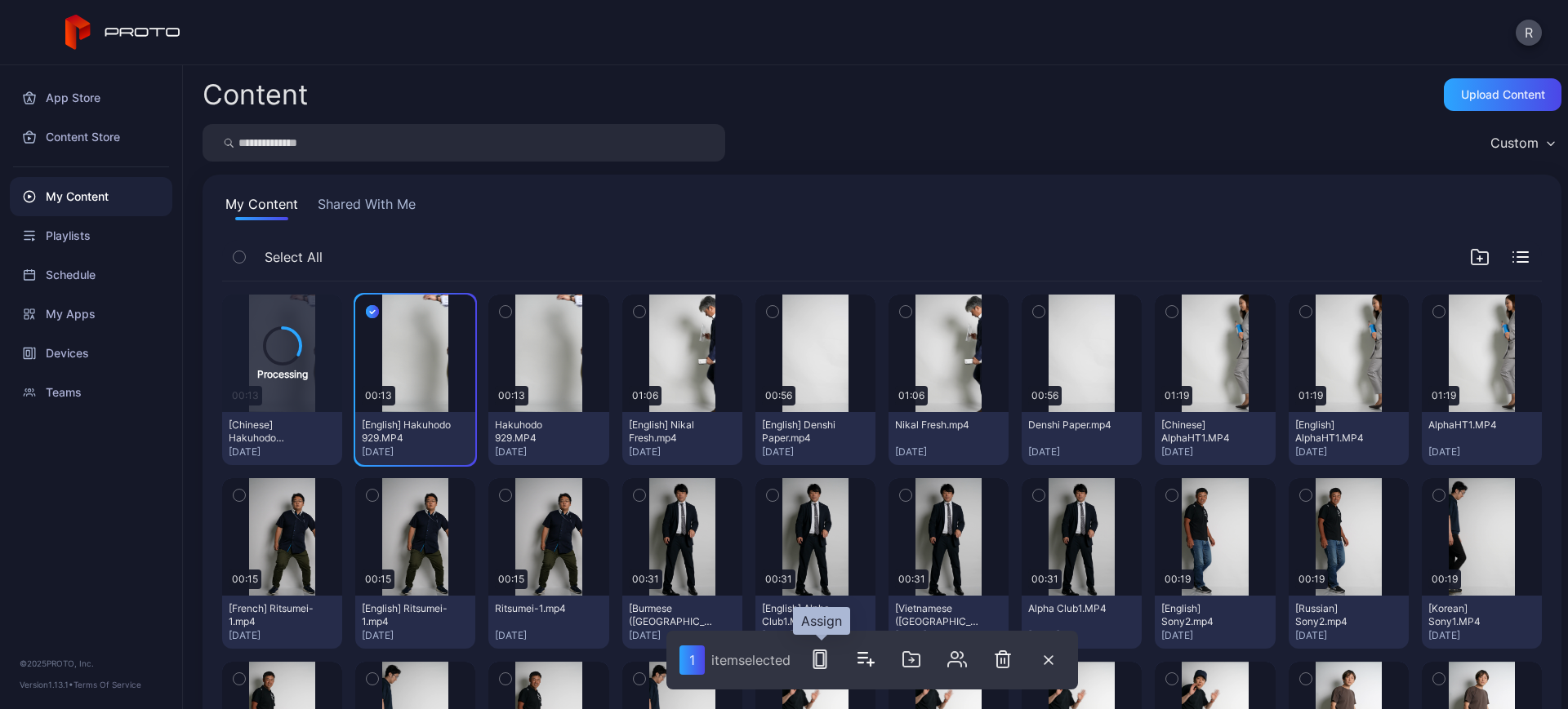
click at [824, 663] on icon "button" at bounding box center [820, 659] width 20 height 20
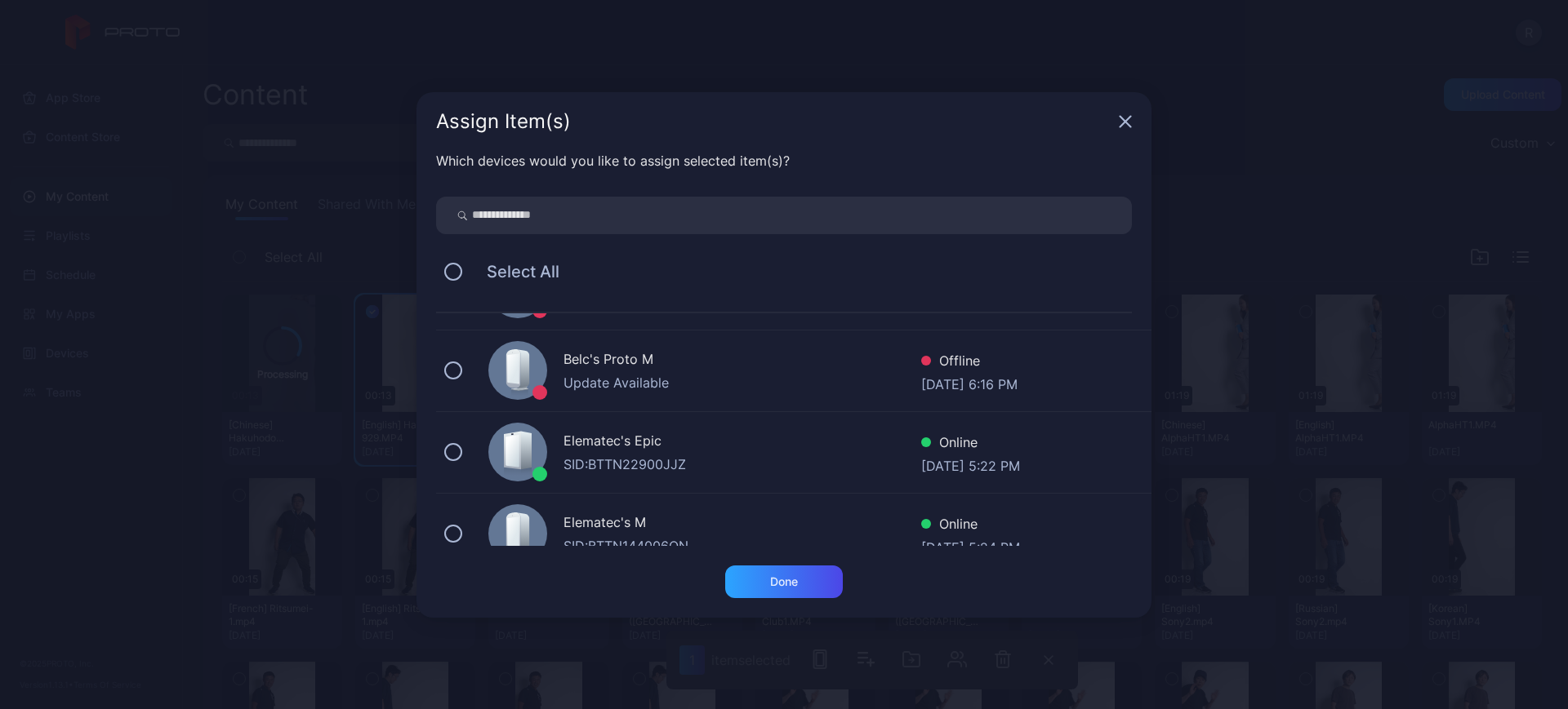
scroll to position [94, 0]
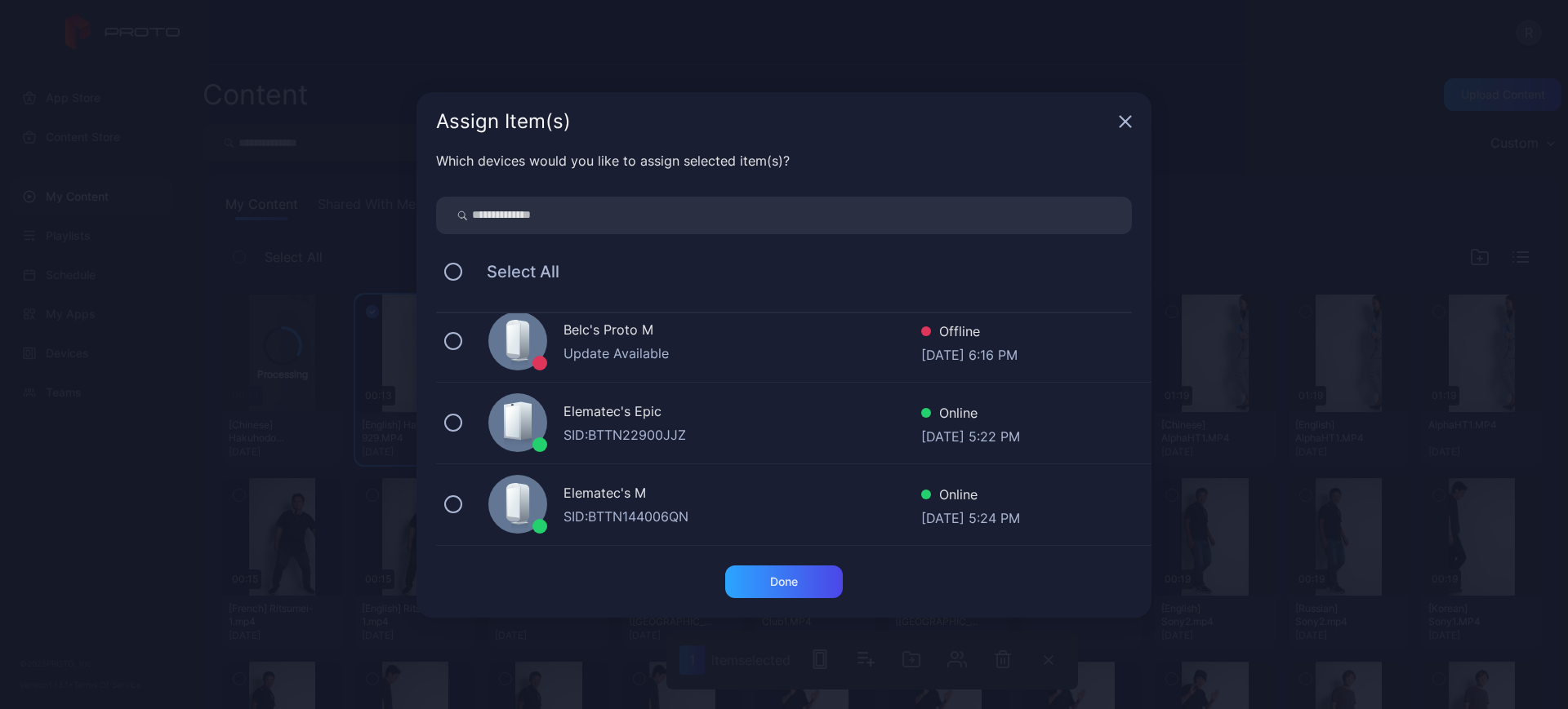
click at [475, 433] on div "Elematec's Epic SID: BTTN22900JJZ Online Sep 29, 2025 at 5:22 PM" at bounding box center [794, 424] width 715 height 81
click at [470, 512] on div "Elematec's M SID: BTTN144006QN Online Sep 29, 2025 at 5:24 PM" at bounding box center [794, 505] width 715 height 81
click at [773, 580] on div "Done" at bounding box center [784, 582] width 28 height 13
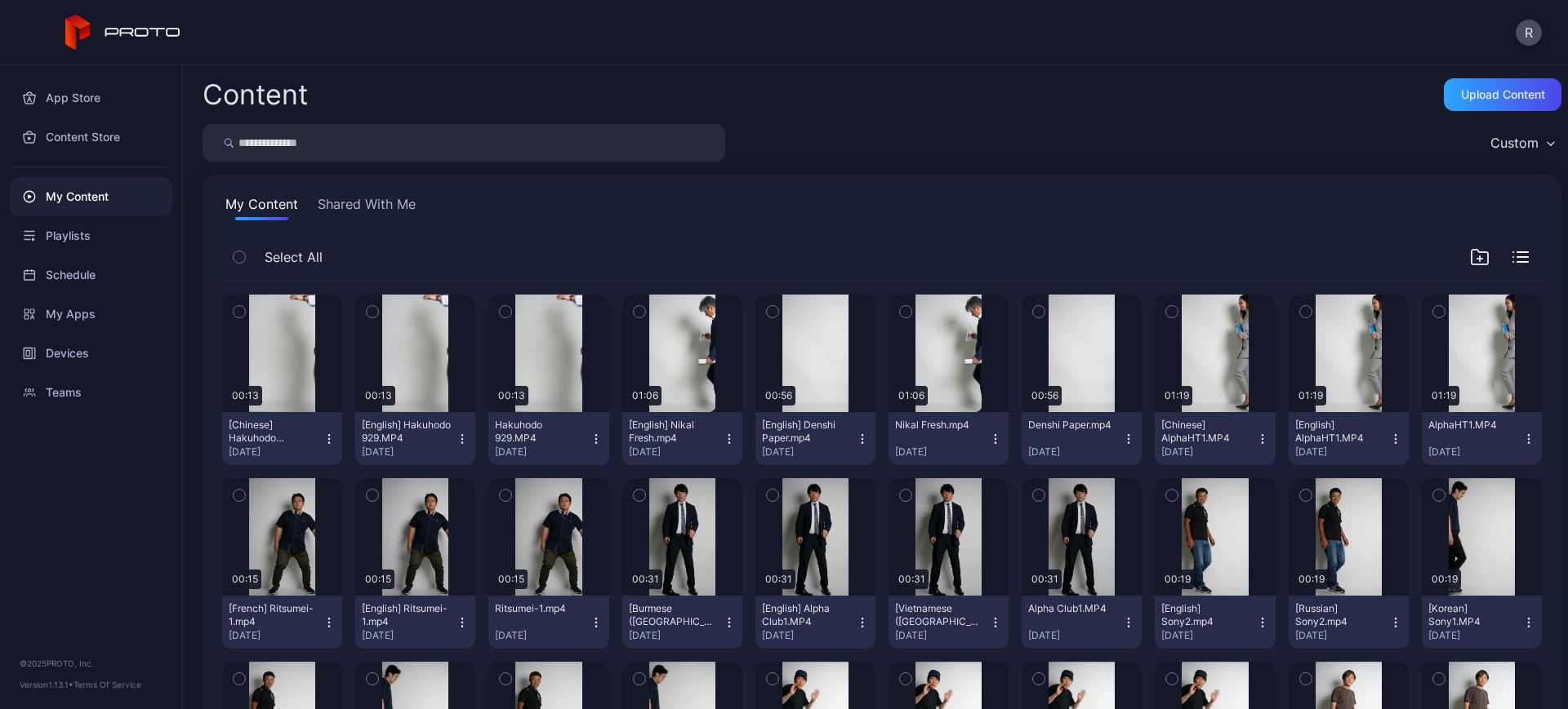
click at [238, 303] on icon "button" at bounding box center [239, 312] width 12 height 18
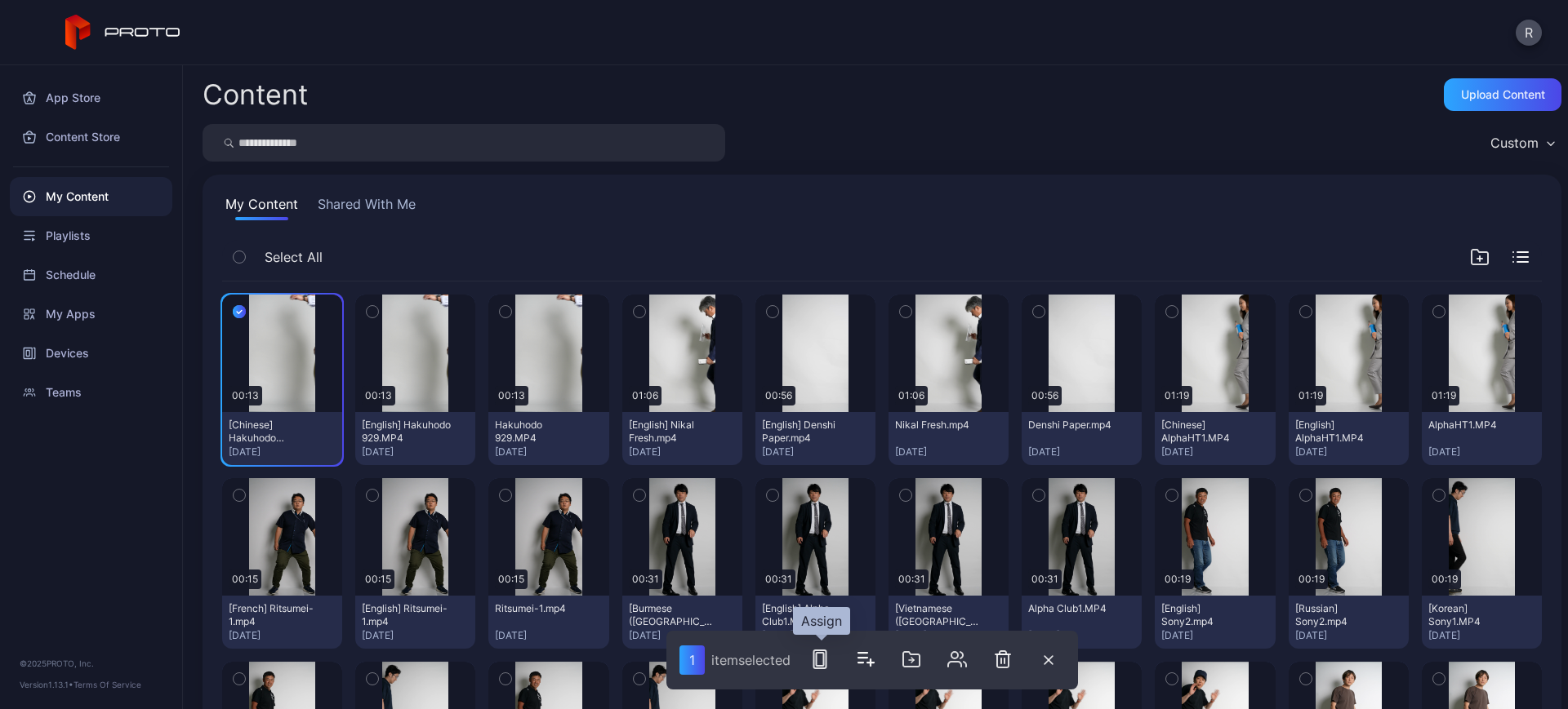
click at [815, 661] on icon "button" at bounding box center [820, 659] width 20 height 20
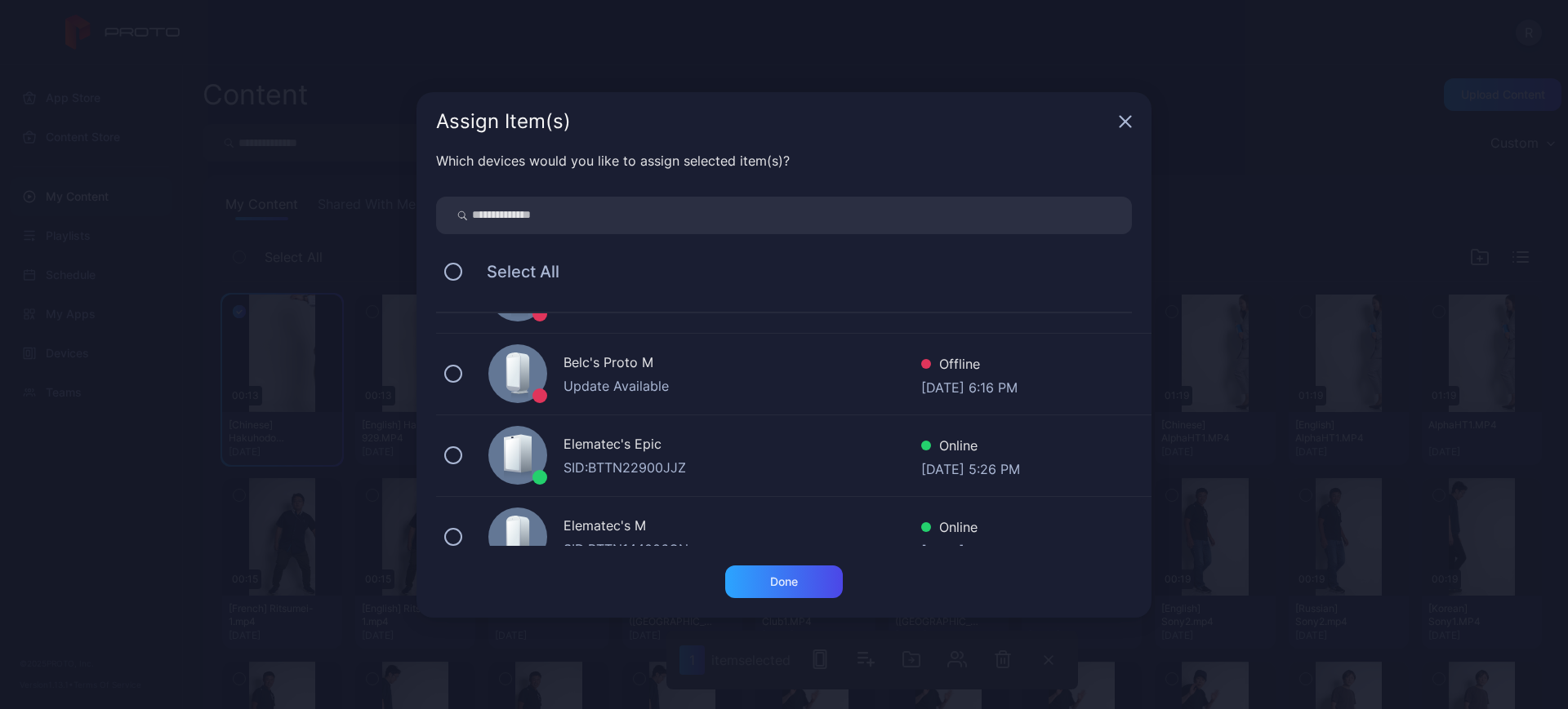
scroll to position [94, 0]
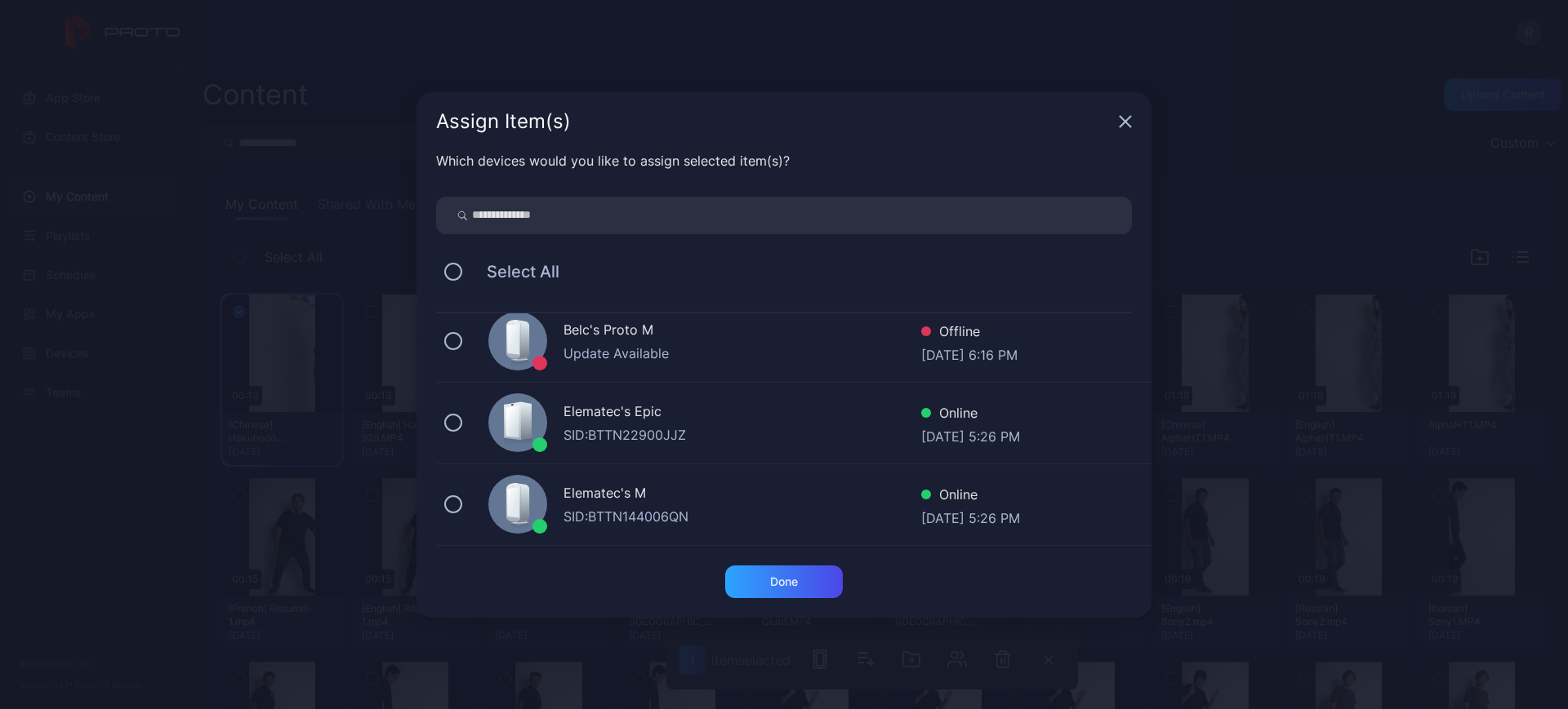
click at [451, 436] on div "Elematec's Epic SID: BTTN22900JJZ Online [DATE] 5:26 PM" at bounding box center [794, 424] width 715 height 81
click at [468, 512] on div "Elematec's M SID: BTTN144006QN Online [DATE] 5:26 PM" at bounding box center [794, 505] width 715 height 81
click at [787, 578] on div "Done" at bounding box center [784, 582] width 28 height 13
